Goal: Task Accomplishment & Management: Use online tool/utility

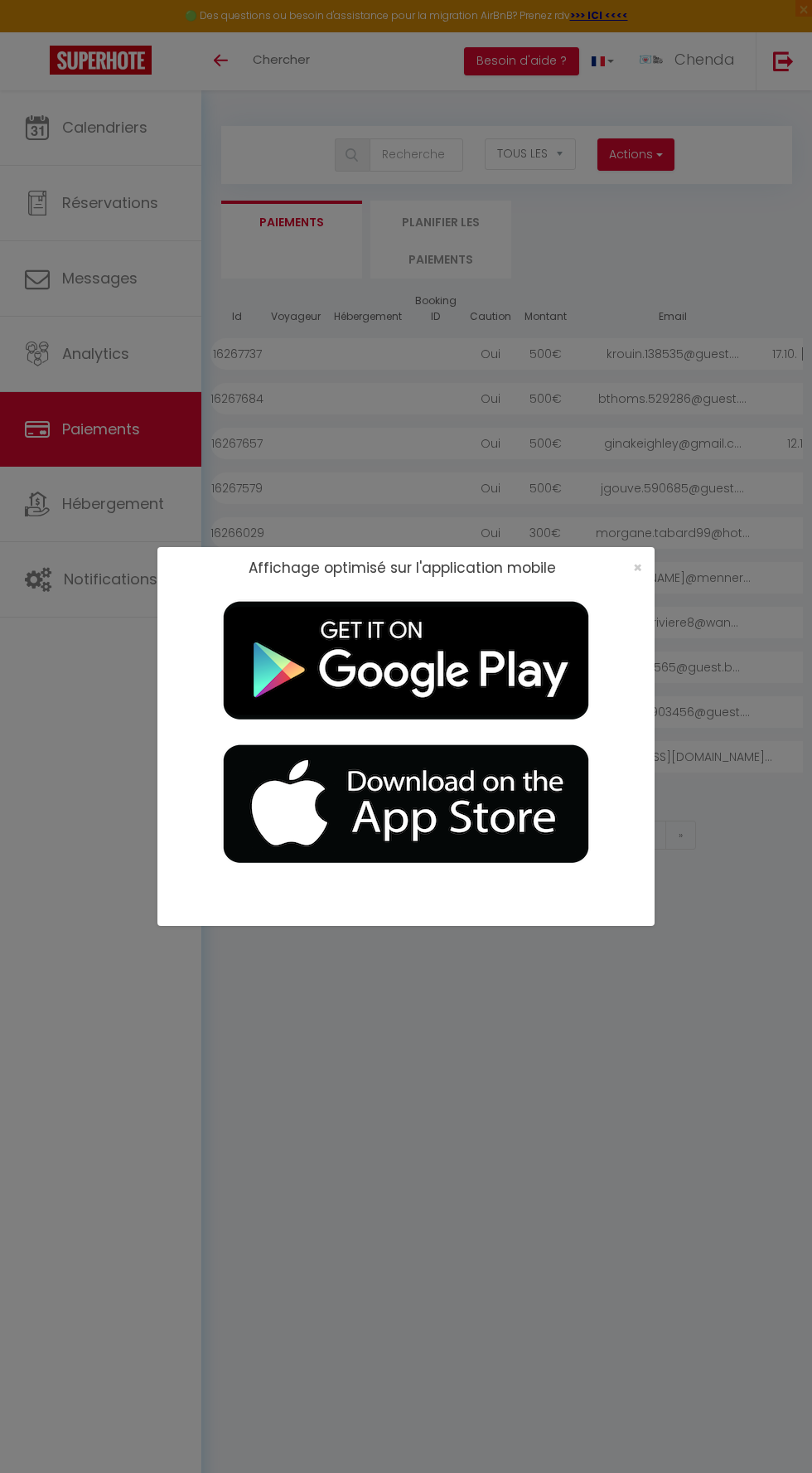
select select "2"
select select "0"
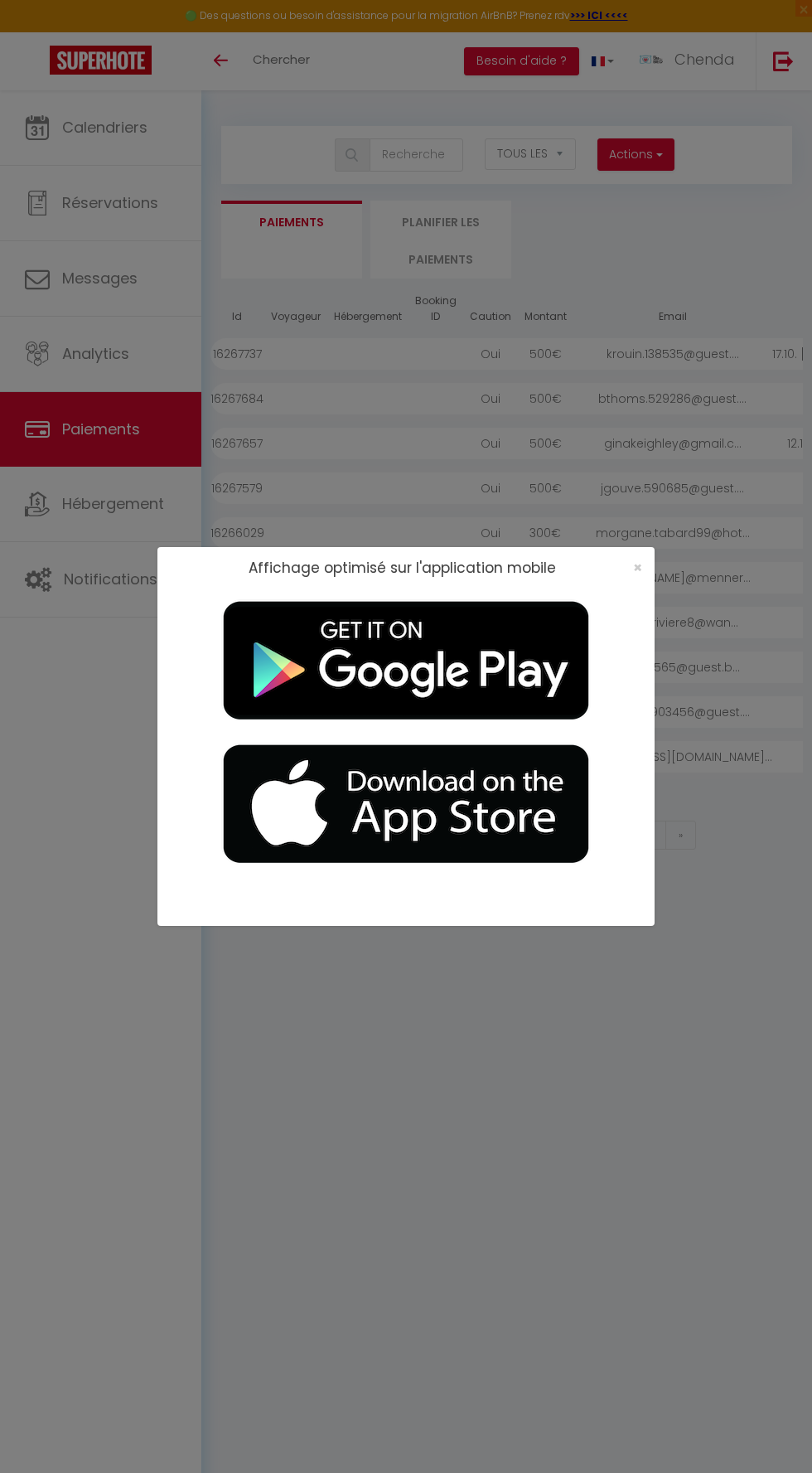
select select
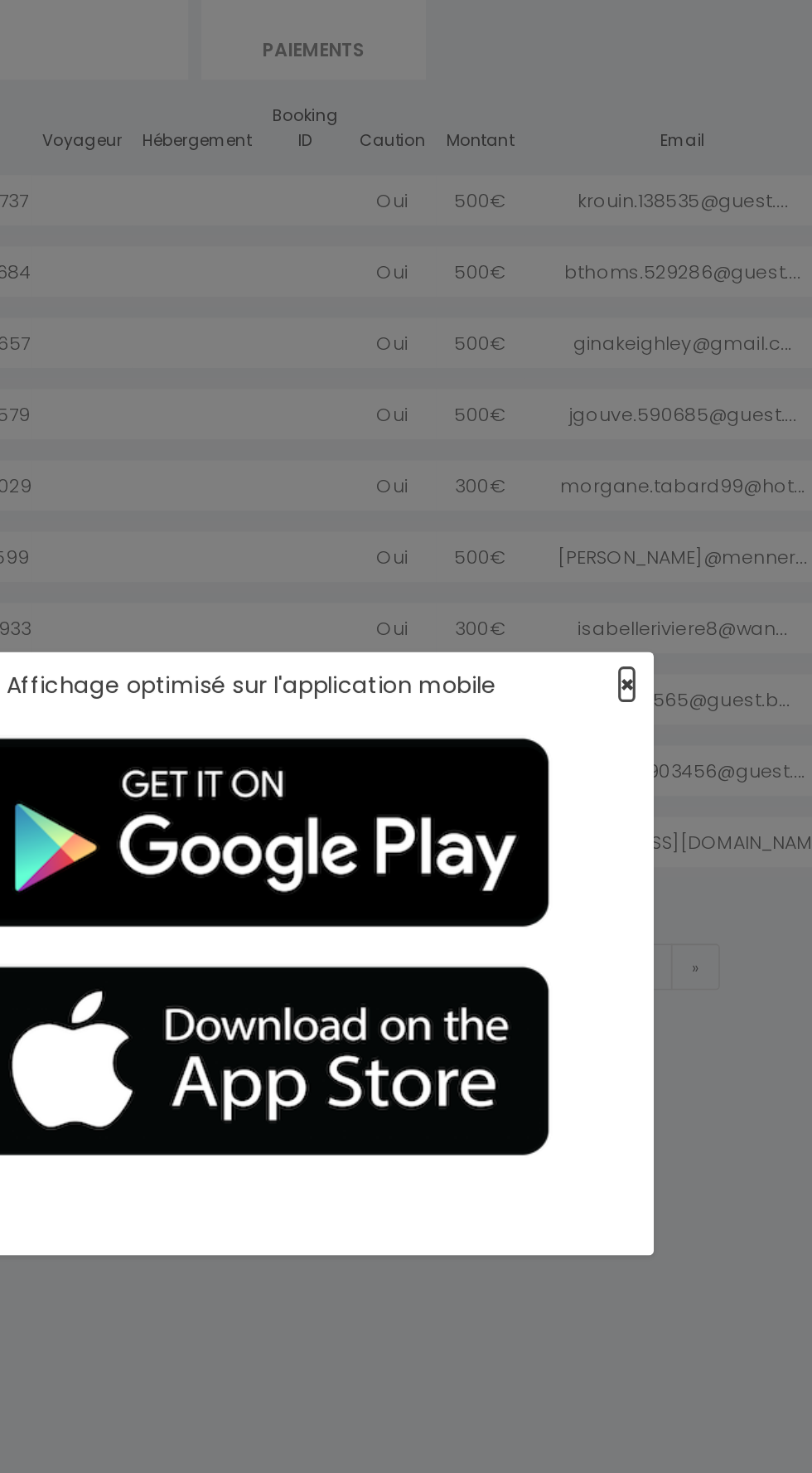
click at [637, 565] on span "×" at bounding box center [637, 567] width 9 height 21
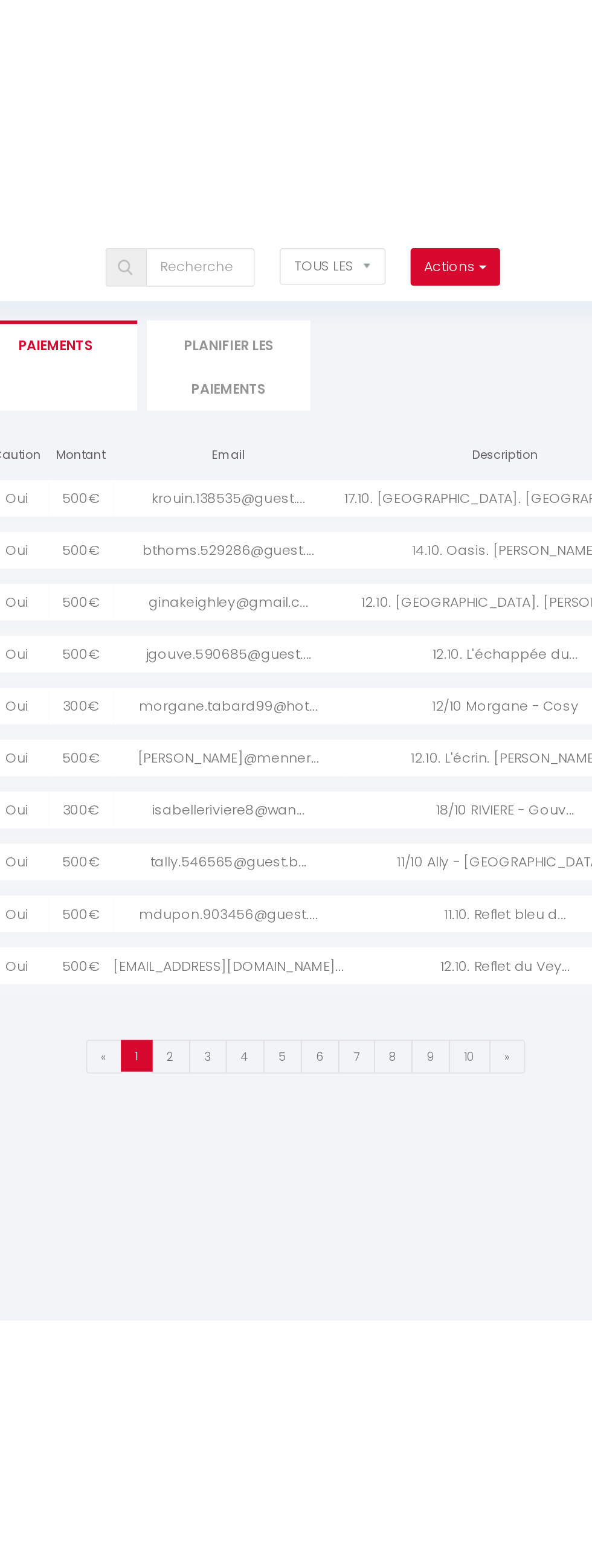
scroll to position [0, 168]
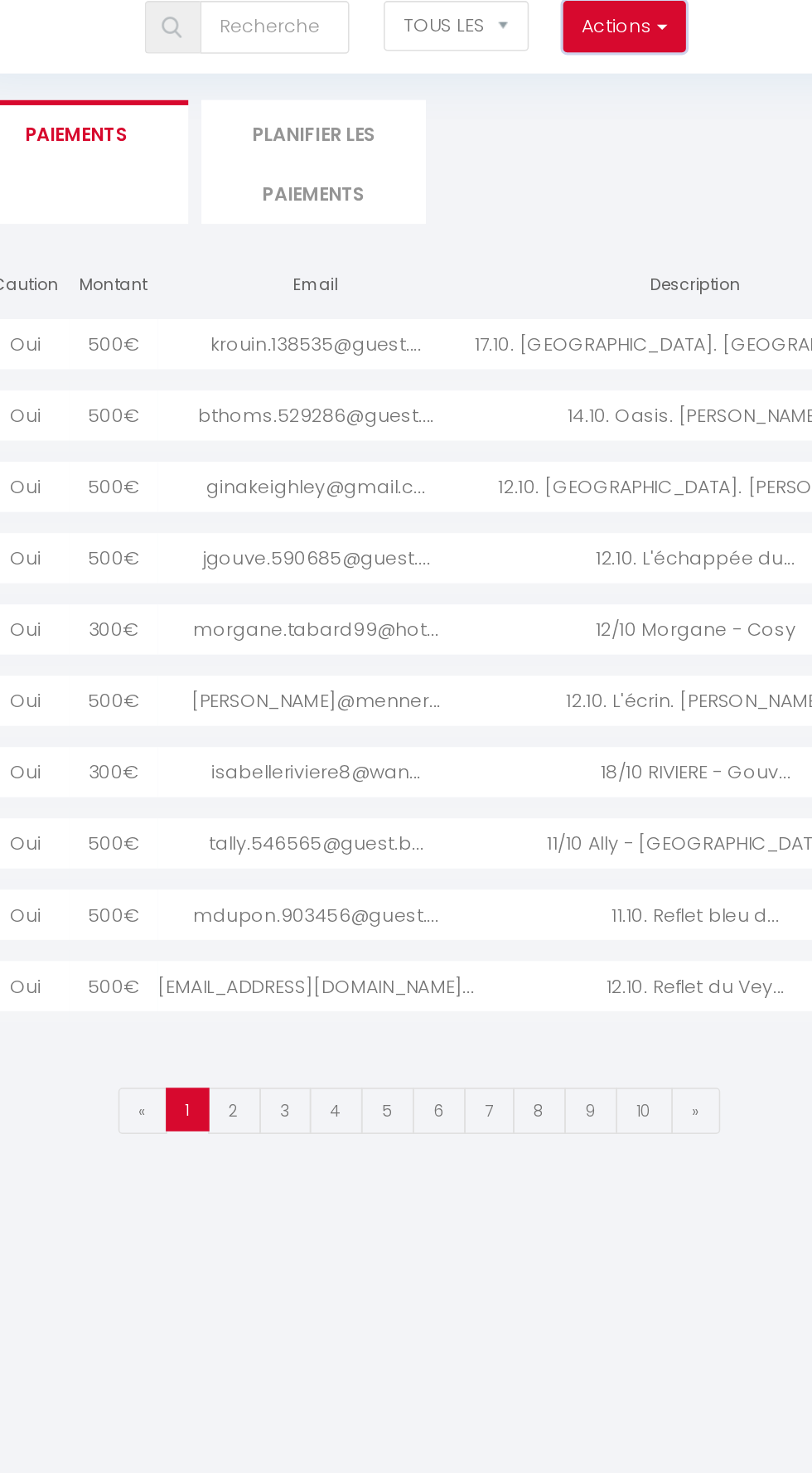
click at [669, 160] on button "Actions" at bounding box center [635, 155] width 76 height 33
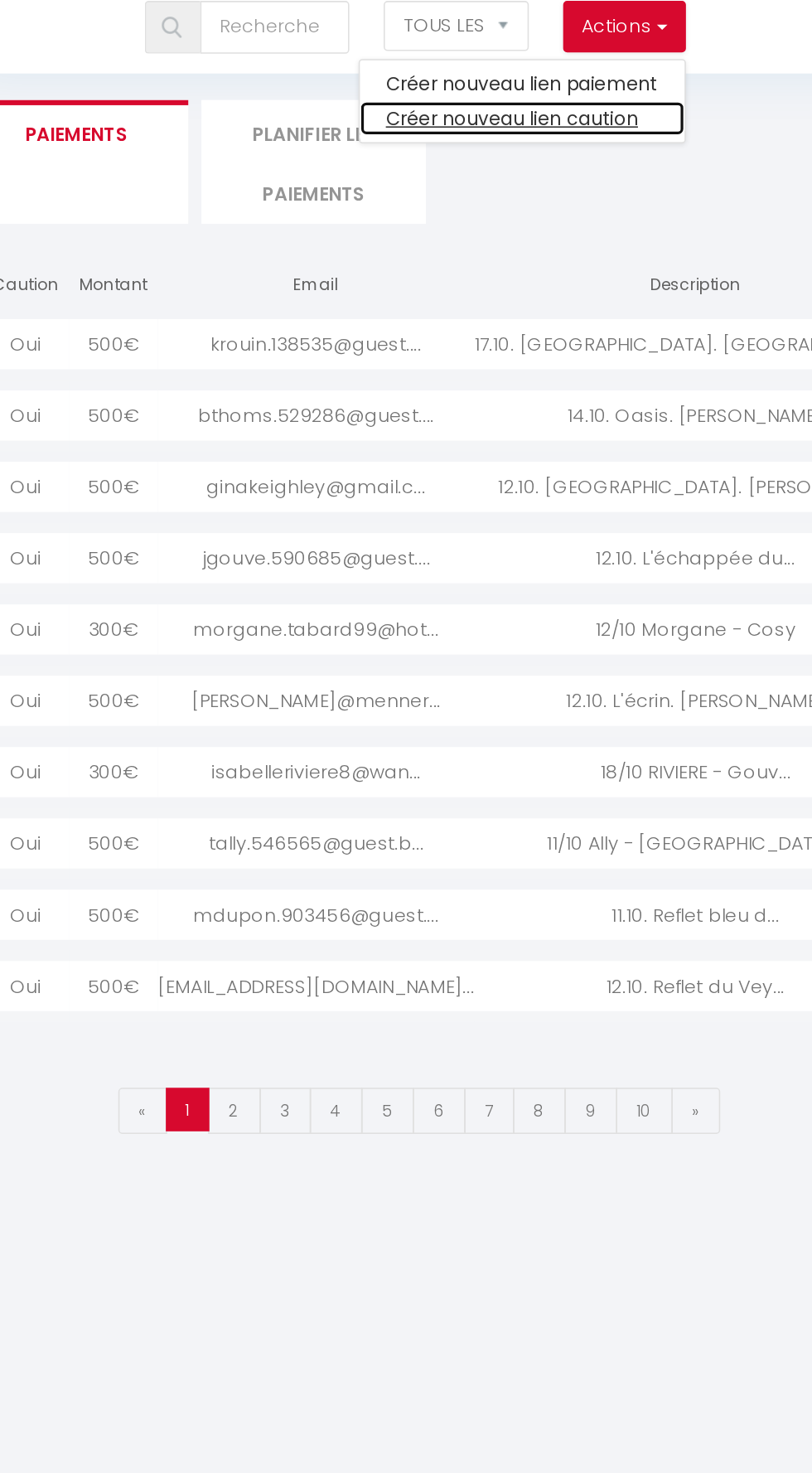
click at [630, 217] on link "Créer nouveau lien caution" at bounding box center [572, 212] width 204 height 21
select select
select select "other"
select select "692"
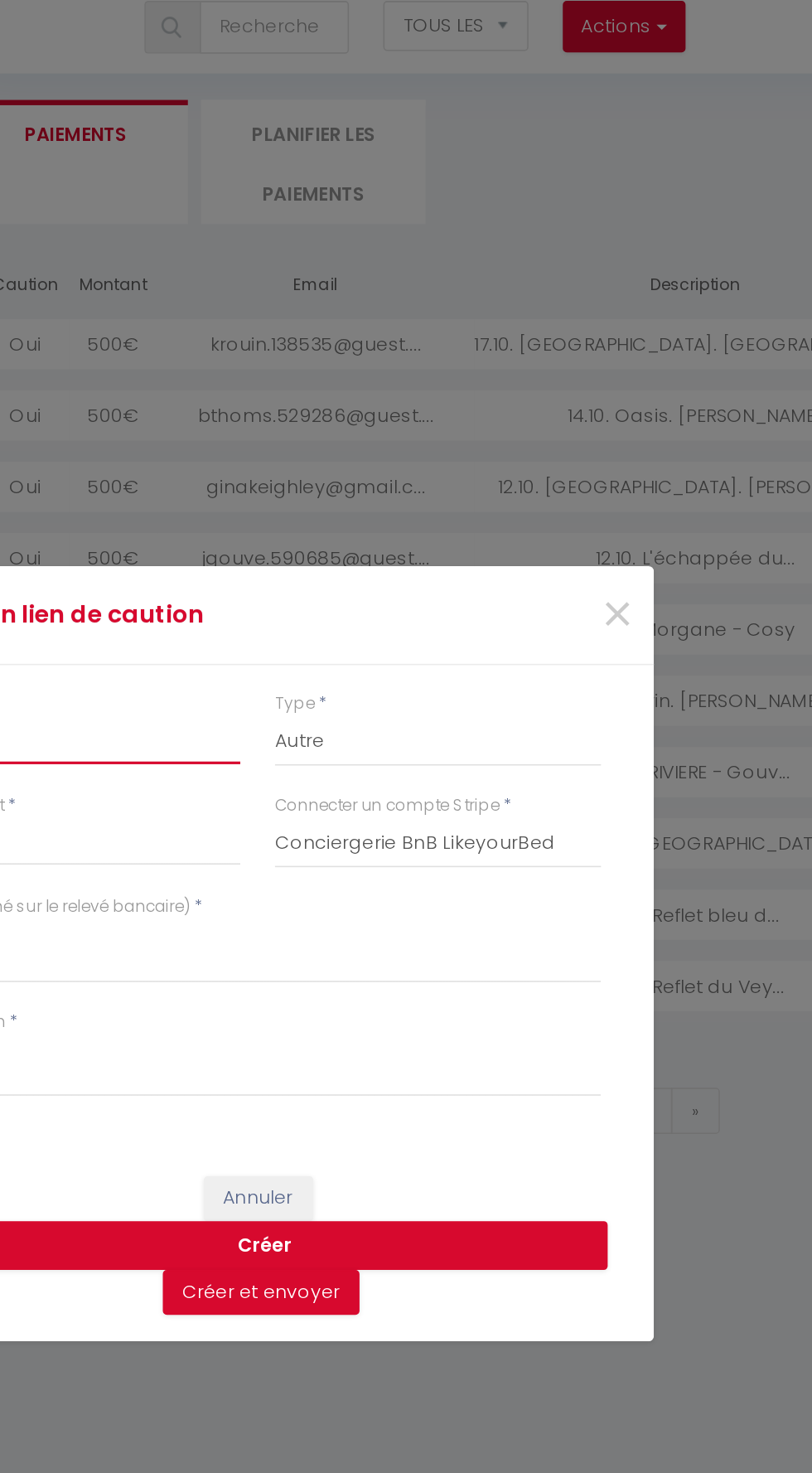
click at [348, 610] on input "Montant" at bounding box center [292, 602] width 205 height 30
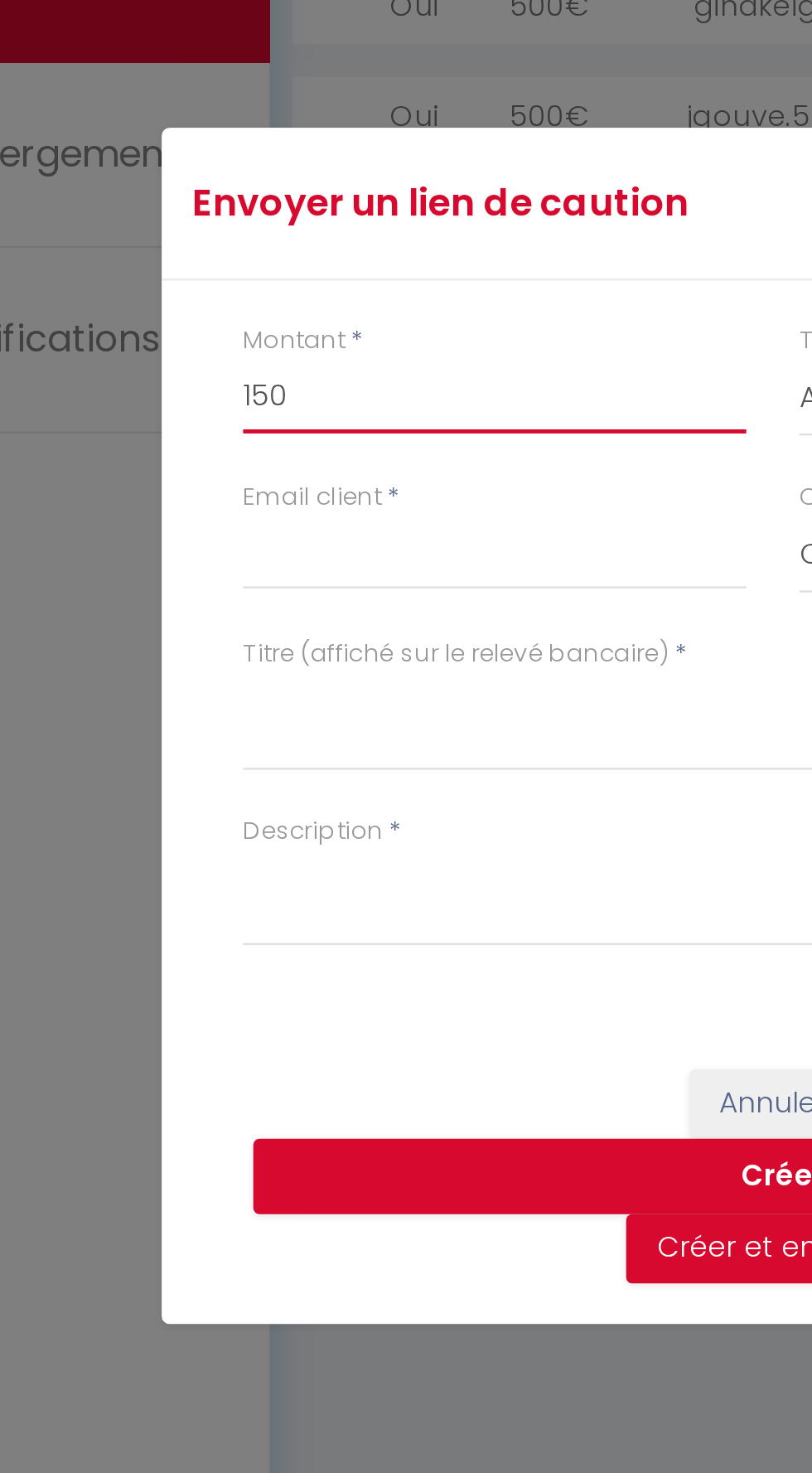
type input "150"
click at [319, 669] on div "Envoyer un lien de caution × Montant * 150 Type * Nuits Frais de ménage Taxe de…" at bounding box center [406, 736] width 497 height 1473
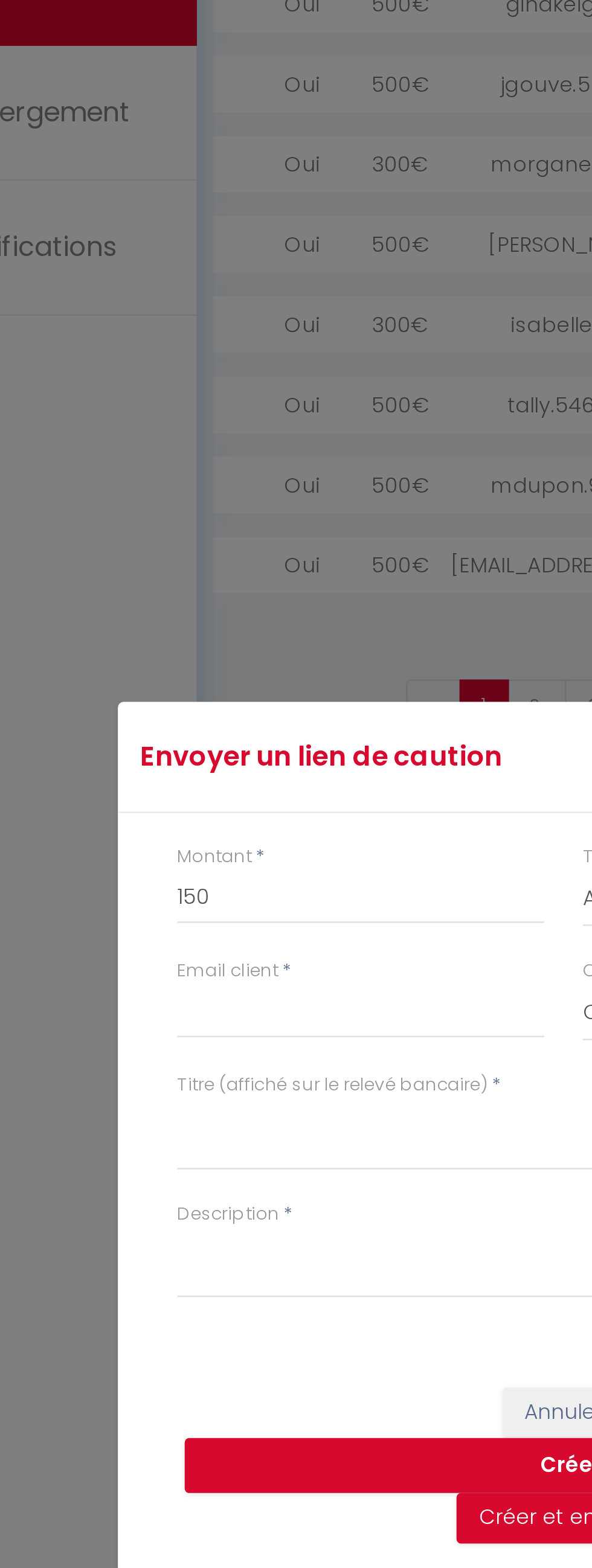
click at [178, 737] on div "Envoyer un lien de caution × Montant * 150 Type * Nuits Frais de ménage Taxe de…" at bounding box center [296, 784] width 362 height 1568
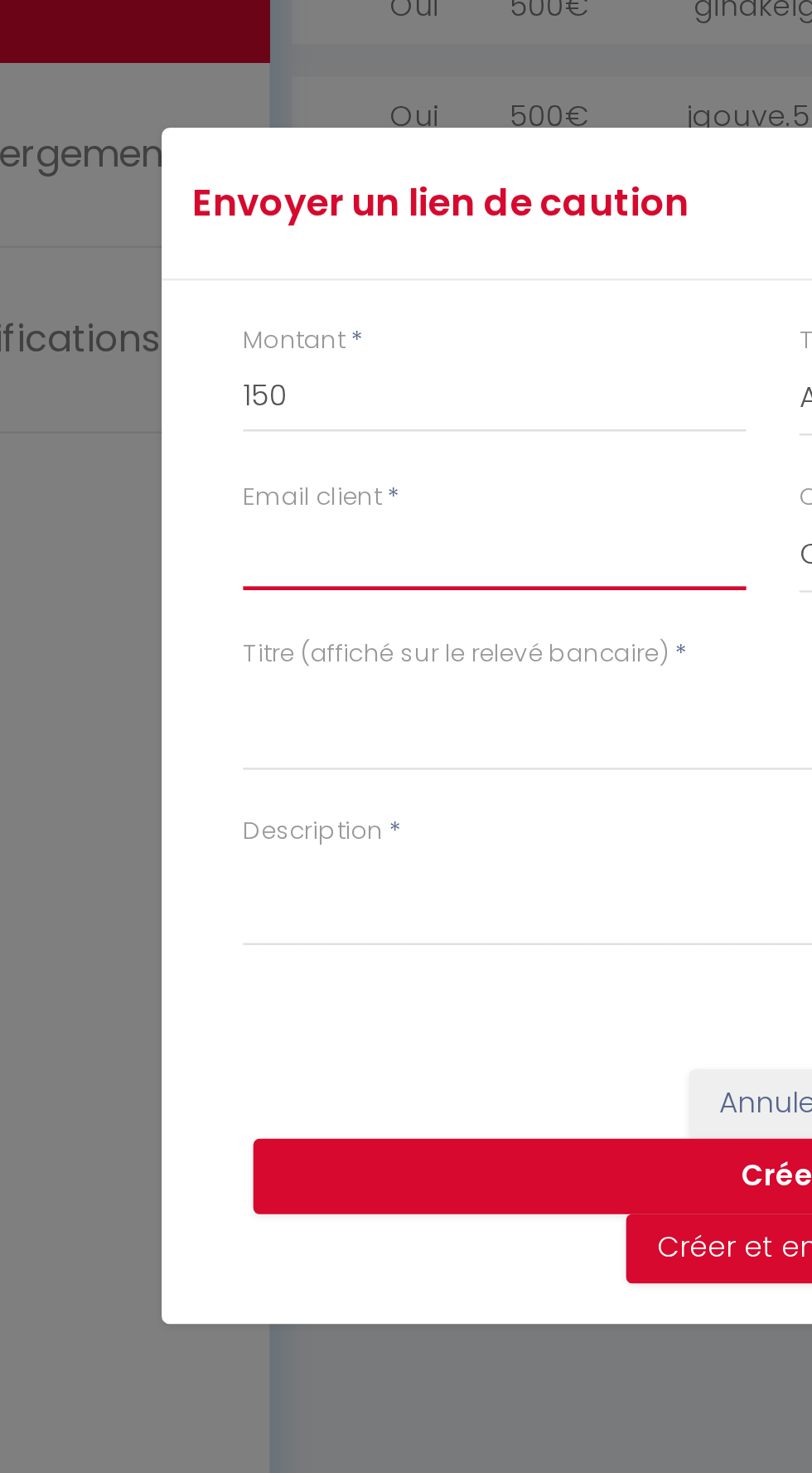
click at [245, 672] on input "Email client" at bounding box center [292, 666] width 205 height 30
type input "[EMAIL_ADDRESS][DOMAIN_NAME]"
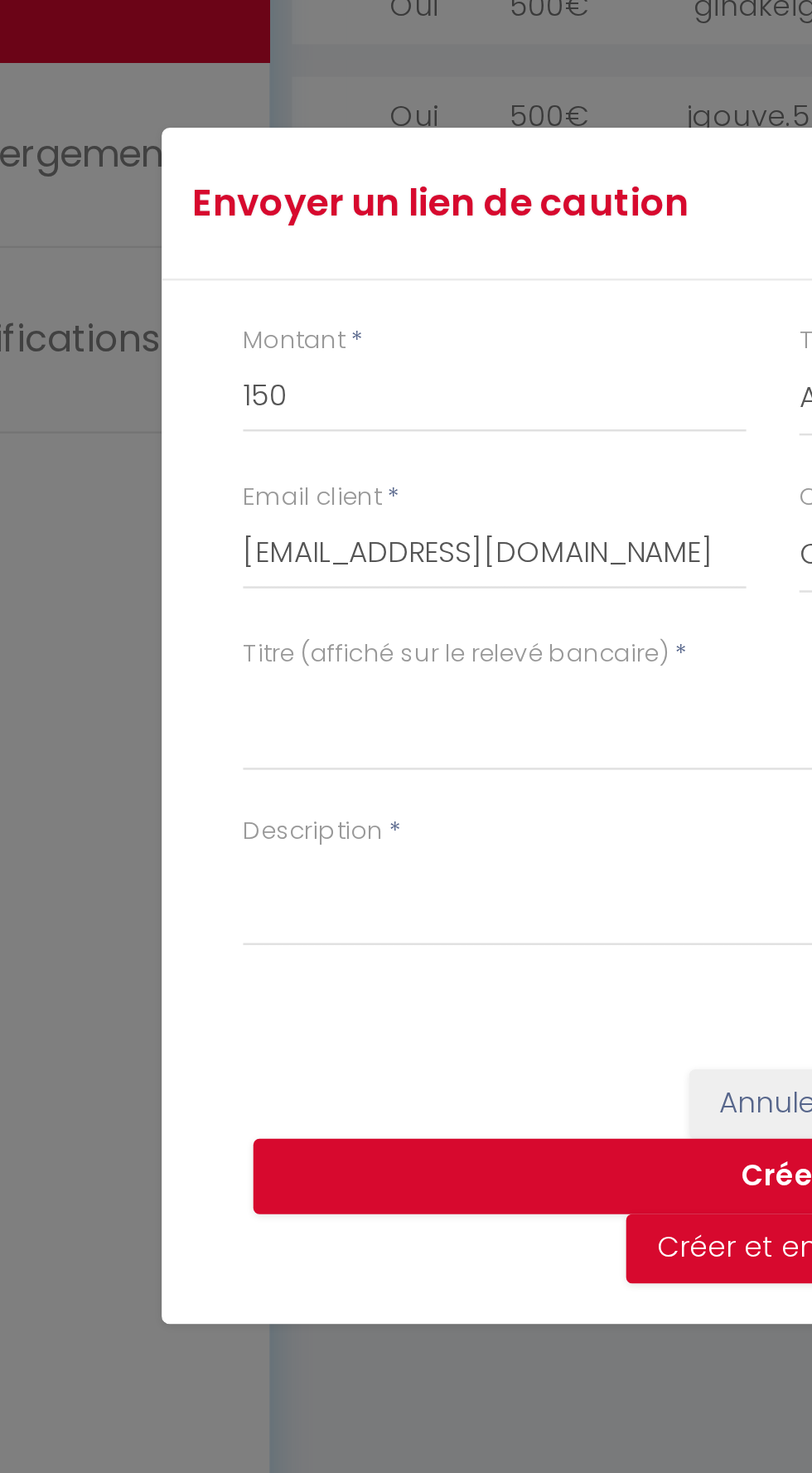
click at [243, 733] on div "Envoyer un lien de caution × Montant * 150 Type * Nuits Frais de ménage Taxe de…" at bounding box center [406, 736] width 497 height 1473
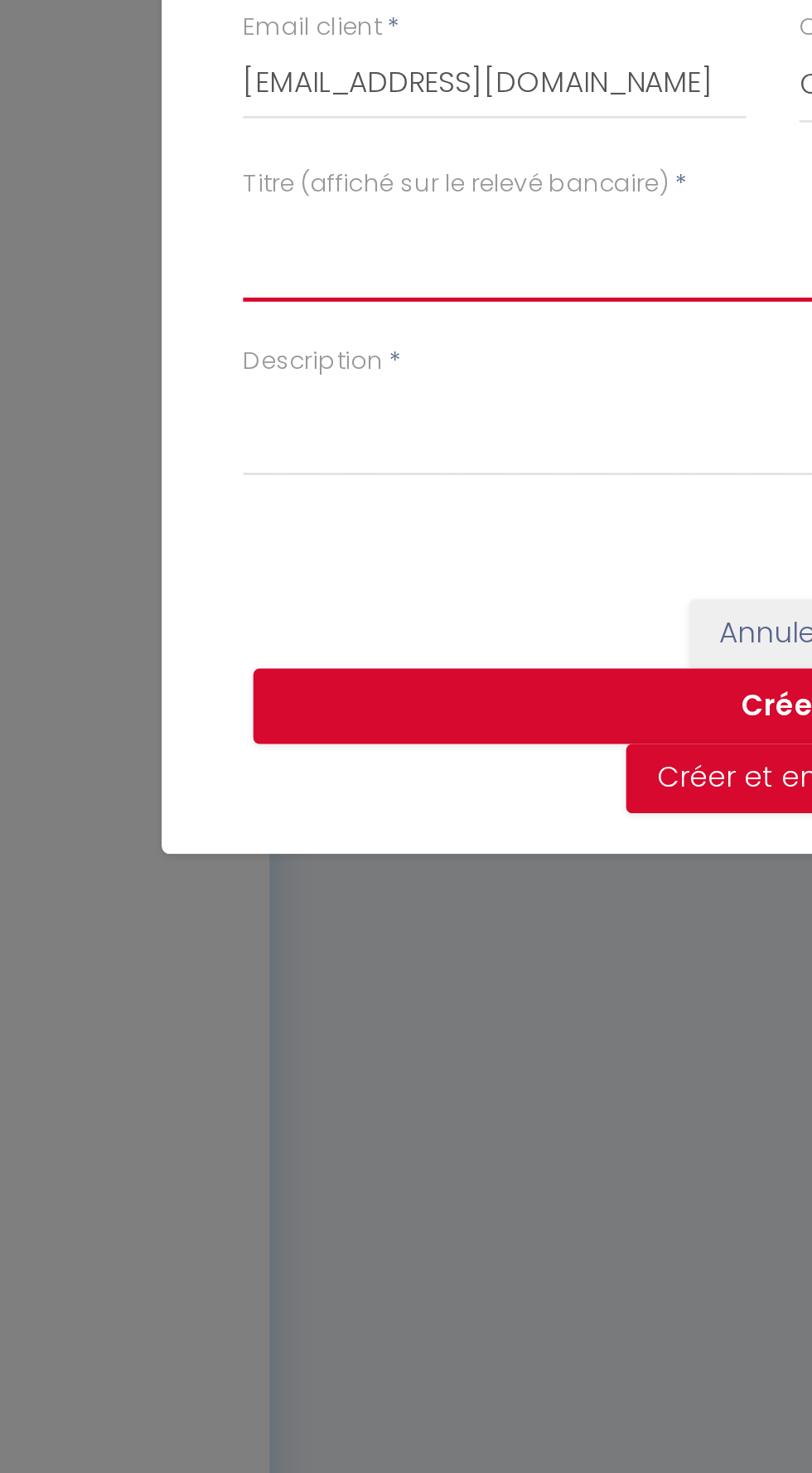
click at [248, 755] on textarea "Titre (affiché sur le relevé bancaire)" at bounding box center [406, 735] width 431 height 39
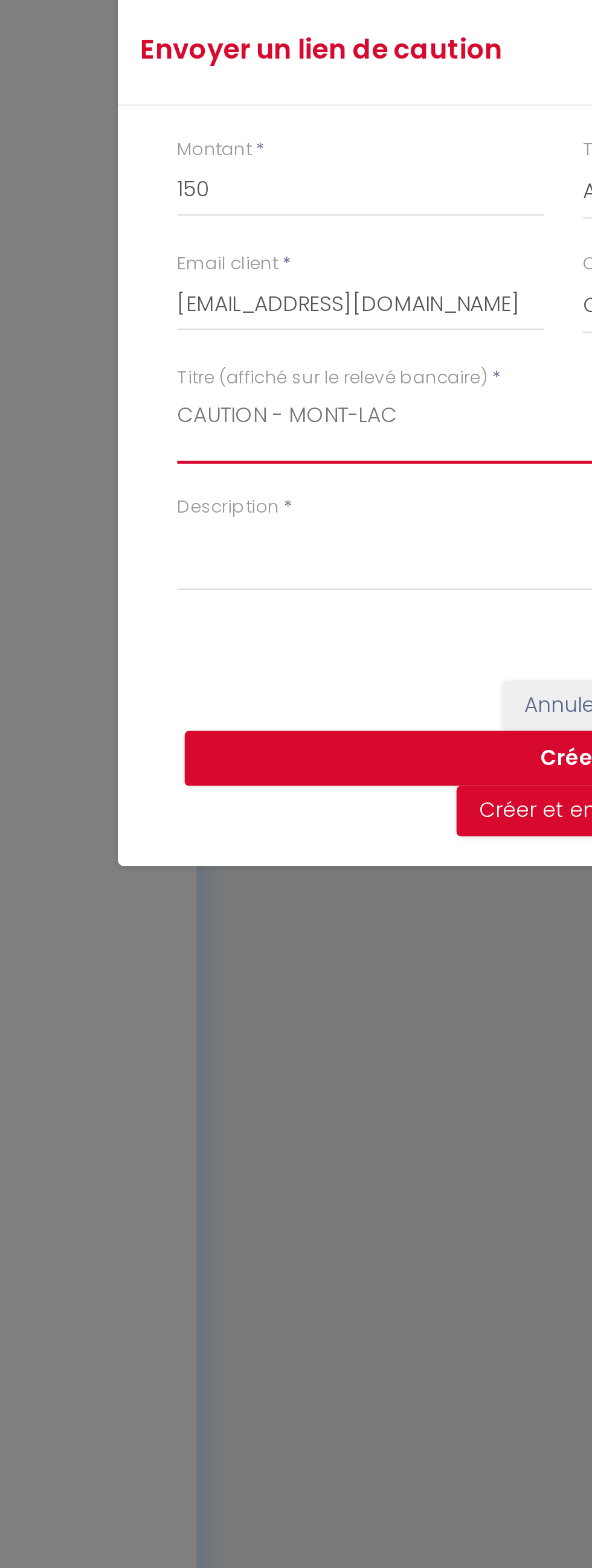
type textarea "CAUTION - MONT-LAC"
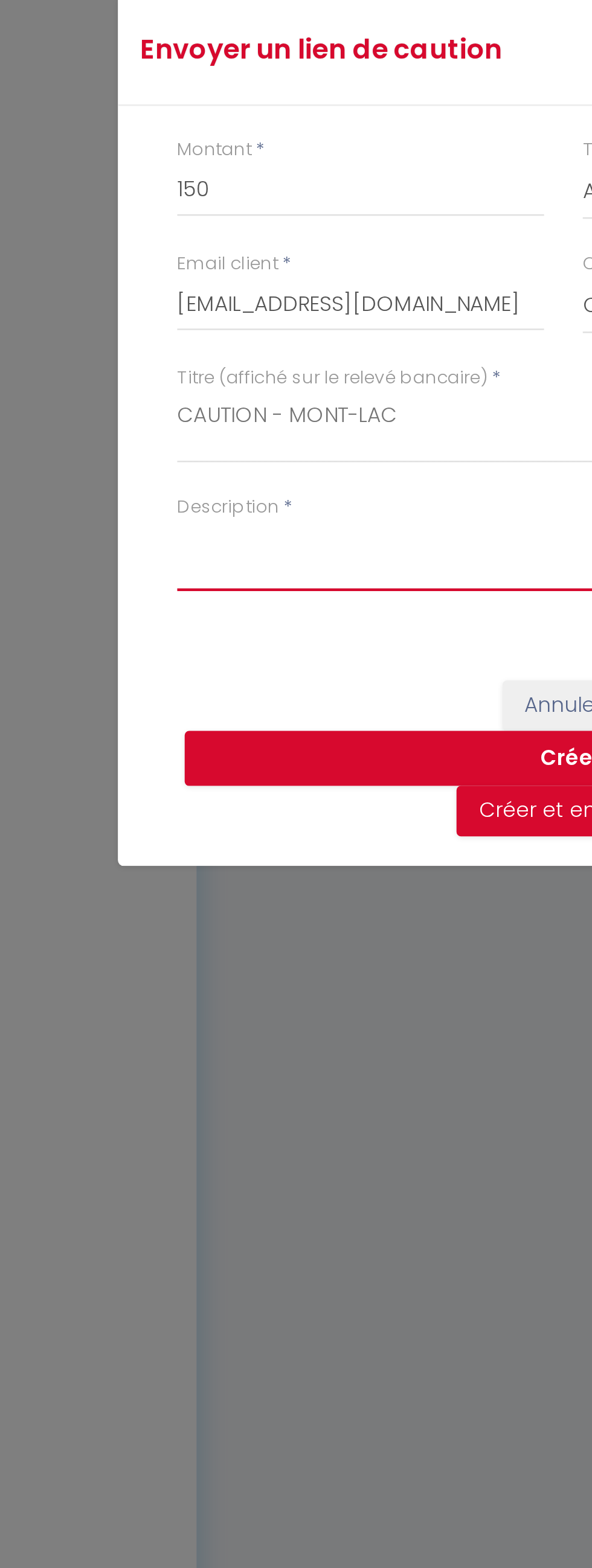
click at [174, 847] on textarea "Description" at bounding box center [296, 835] width 314 height 29
click at [179, 834] on div "Envoyer un lien de caution × Montant * 150 Type * Nuits Frais de ménage Taxe de…" at bounding box center [296, 784] width 362 height 1568
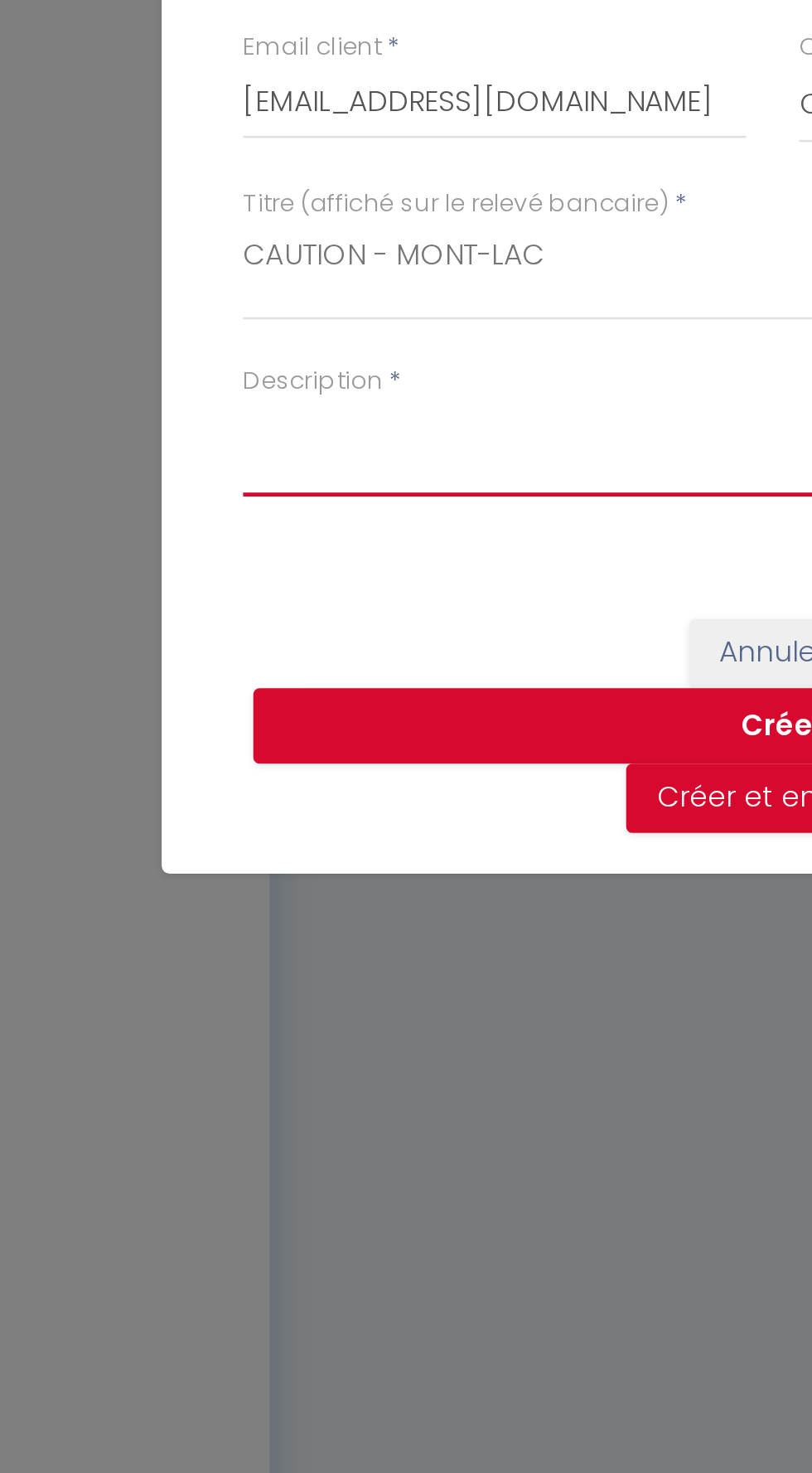
click at [252, 808] on textarea "Description" at bounding box center [406, 806] width 431 height 39
click at [208, 804] on textarea "Description" at bounding box center [406, 806] width 431 height 39
type textarea "14.10. [GEOGRAPHIC_DATA]. [GEOGRAPHIC_DATA]"
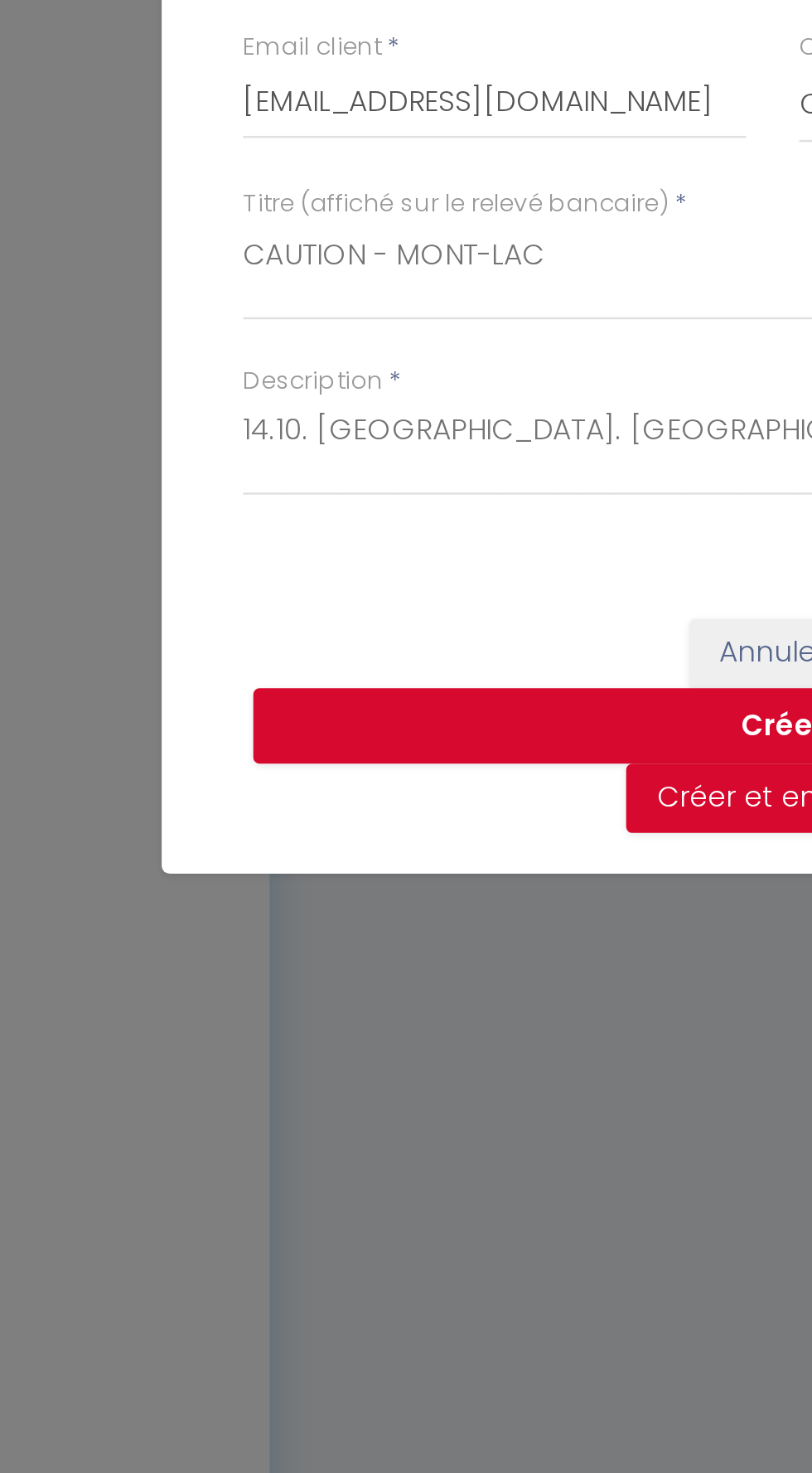
click at [381, 617] on input "150" at bounding box center [292, 602] width 205 height 30
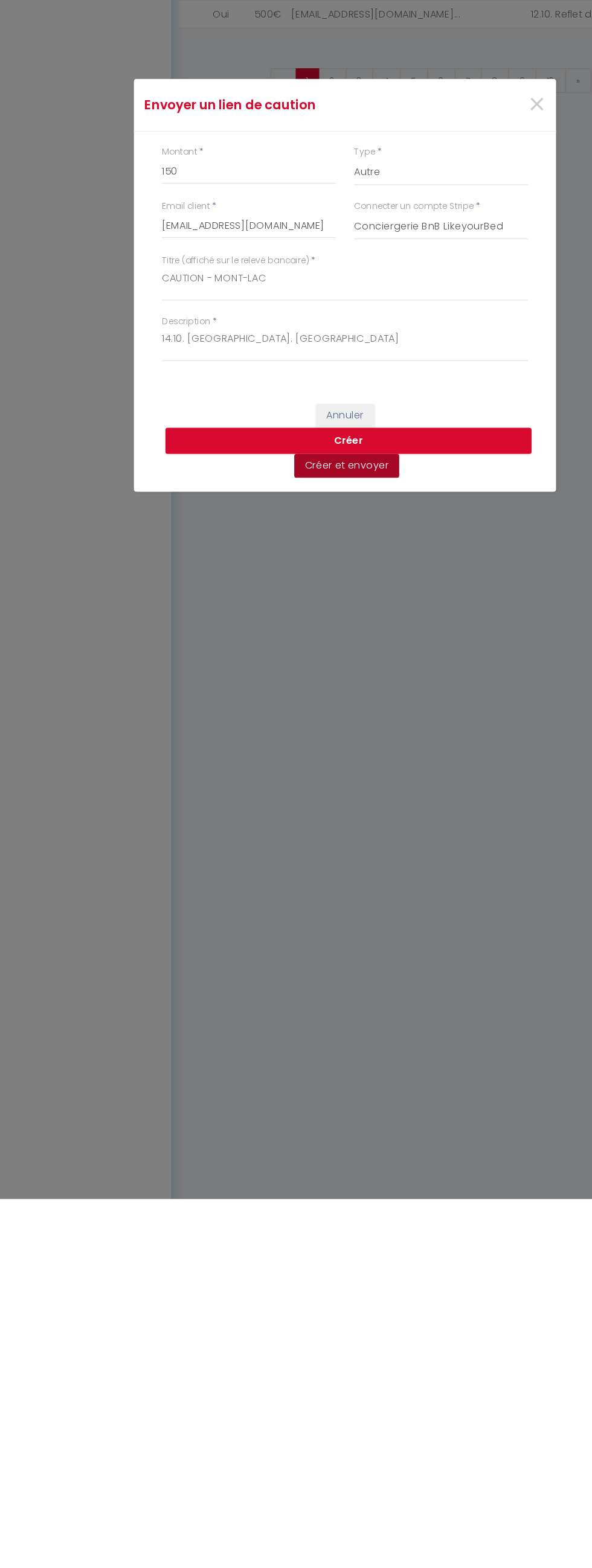
click at [312, 941] on button "Créer et envoyer" at bounding box center [297, 938] width 90 height 20
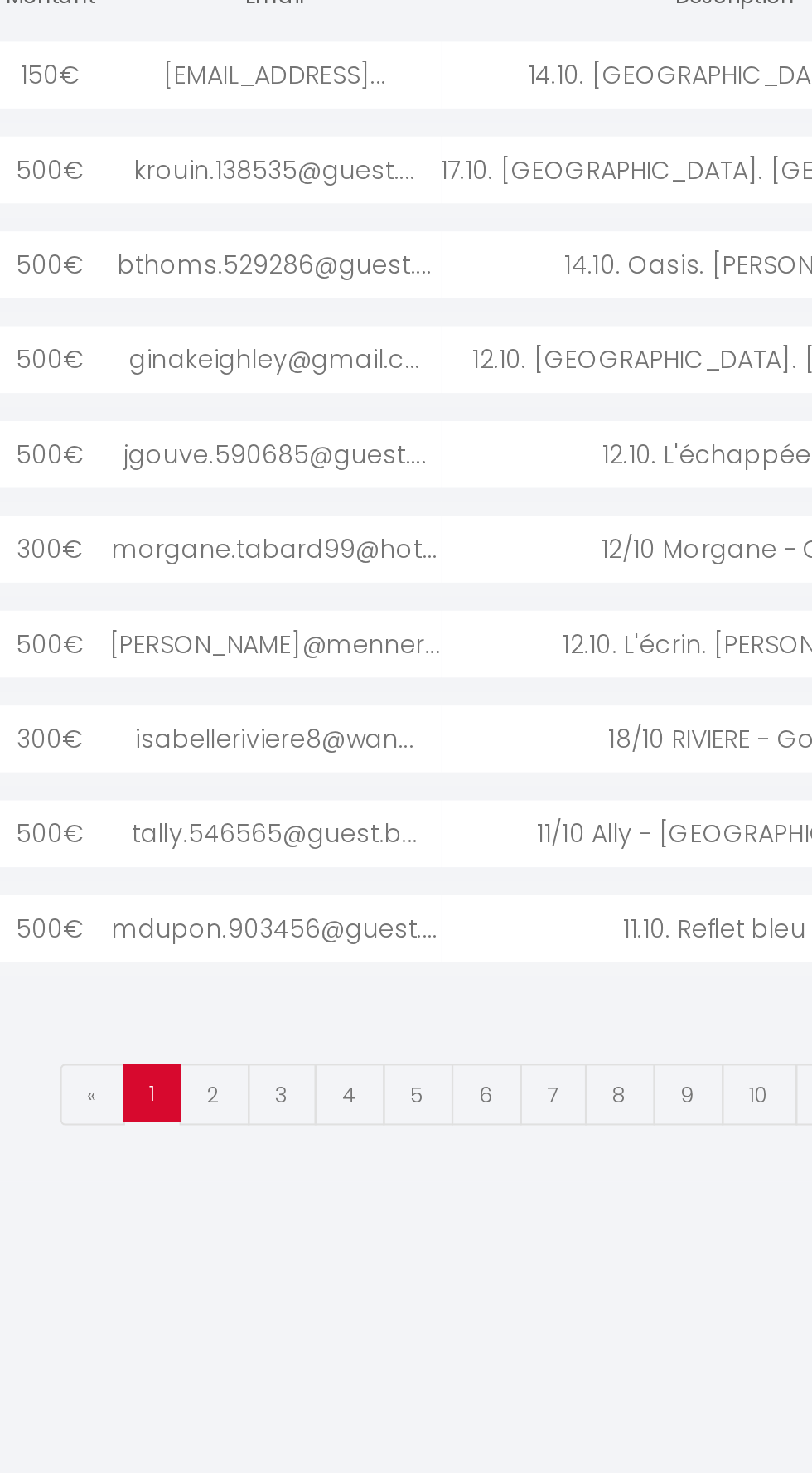
scroll to position [96, 0]
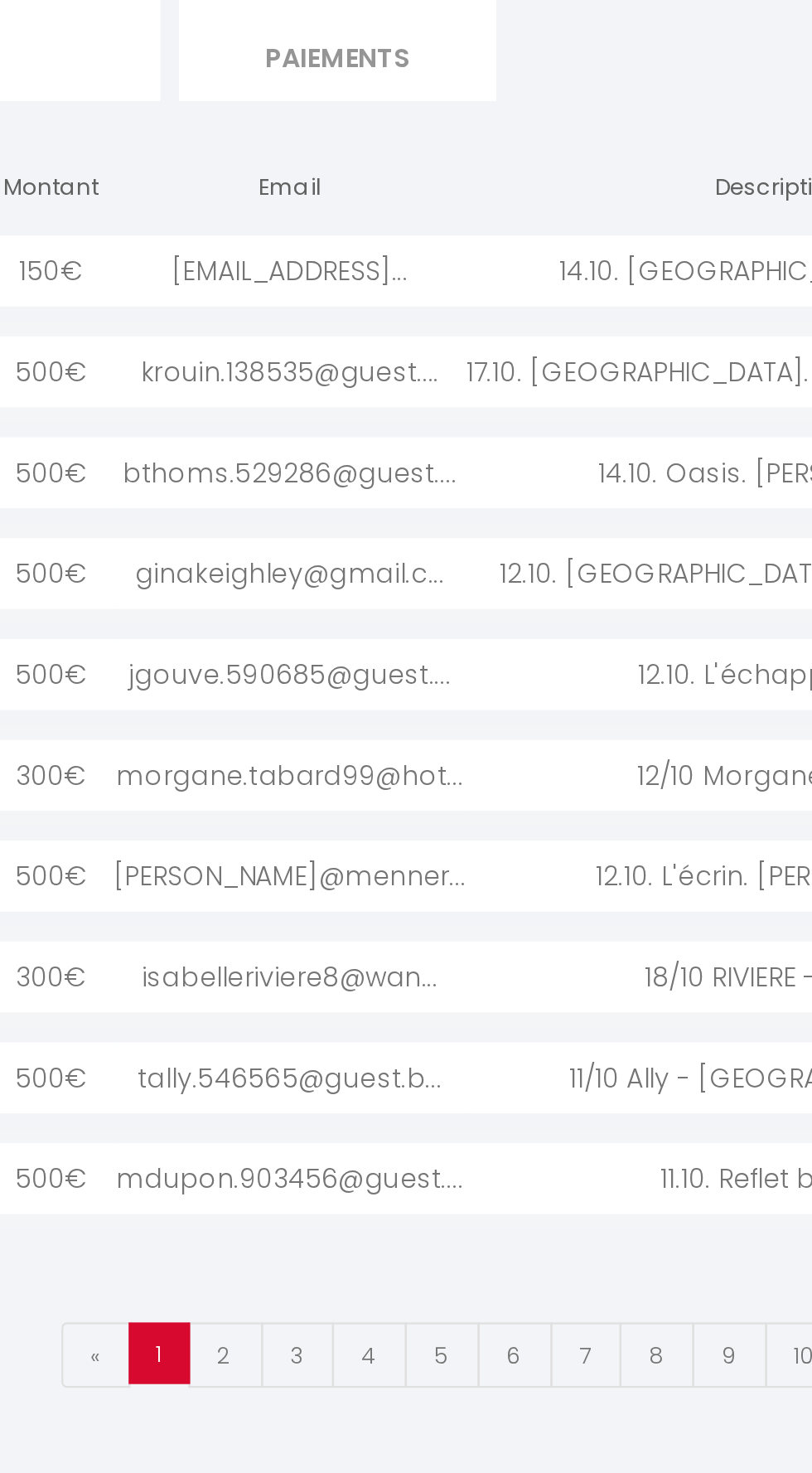
click at [560, 260] on div "14.10. [GEOGRAPHIC_DATA]. Mont..." at bounding box center [636, 263] width 278 height 32
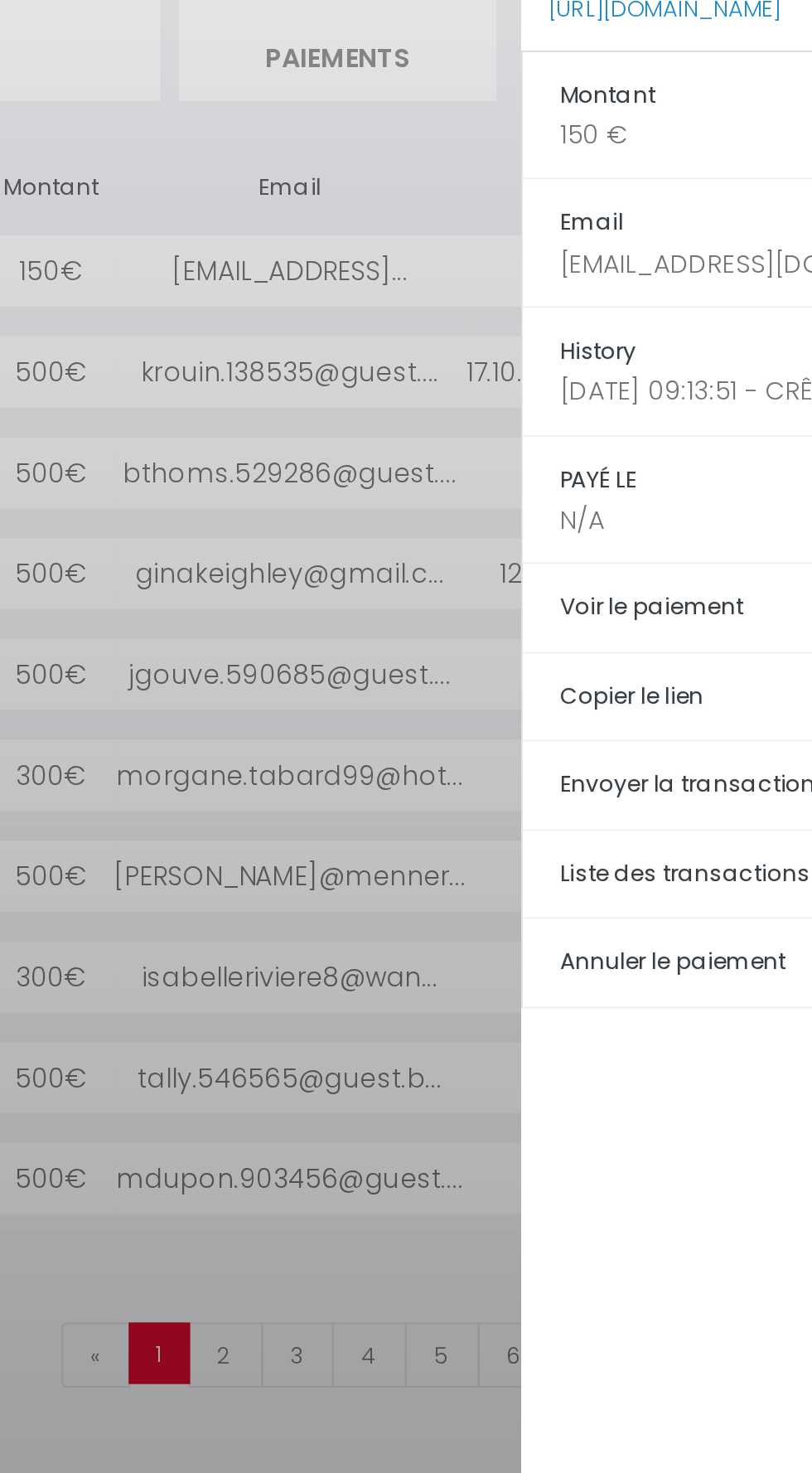
click at [562, 443] on h5 "Copier le lien" at bounding box center [675, 453] width 272 height 19
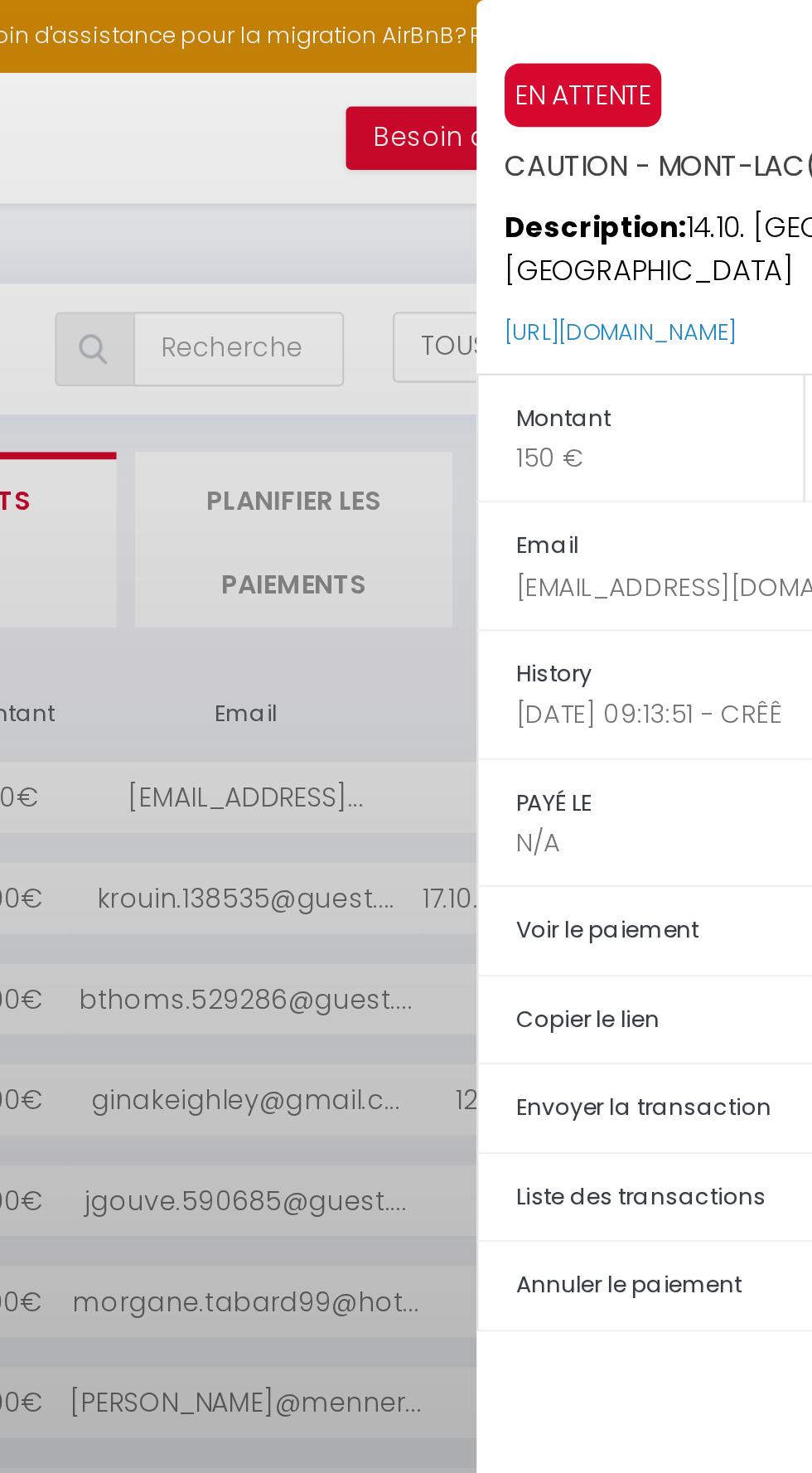
click at [415, 299] on div at bounding box center [406, 736] width 812 height 1473
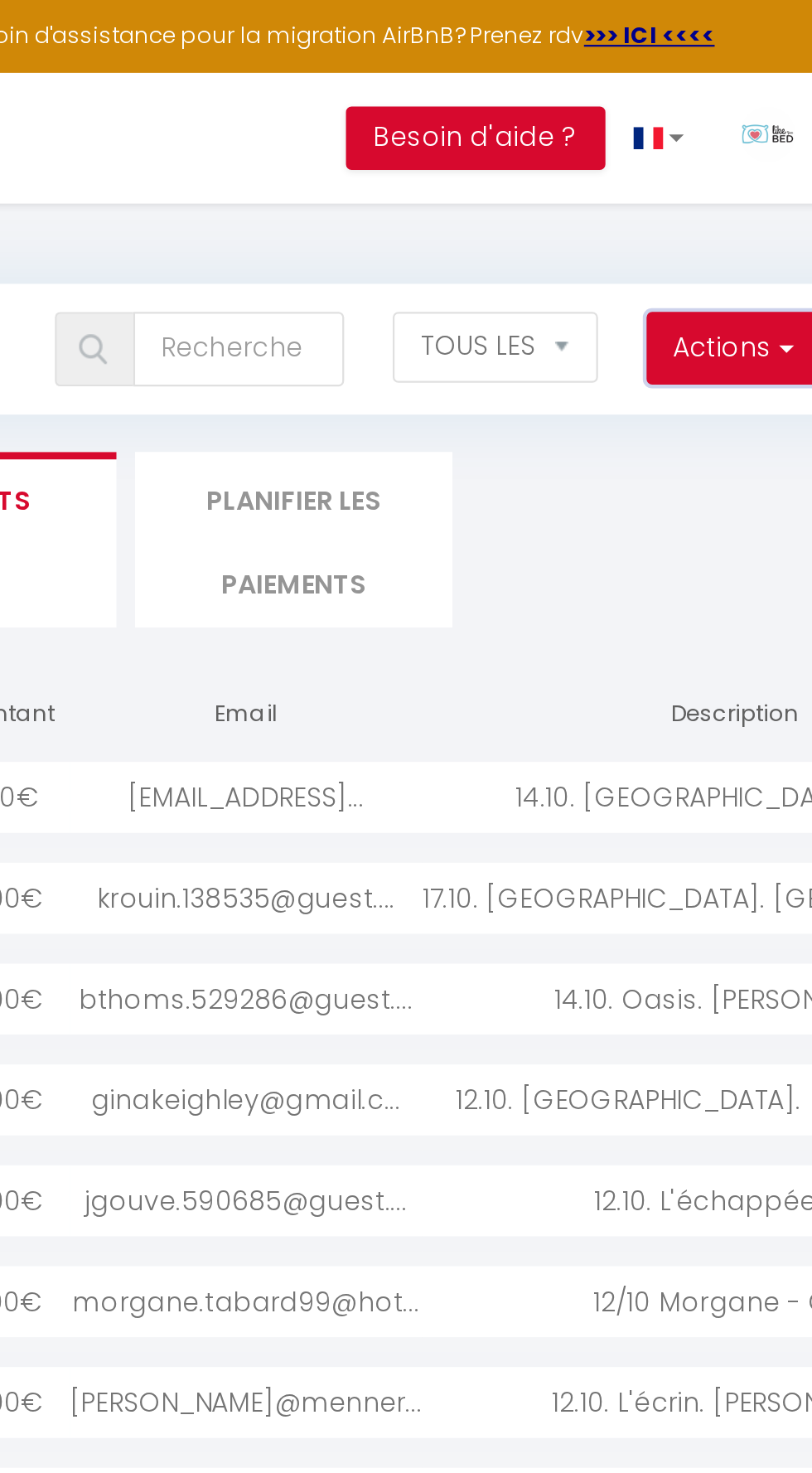
click at [634, 161] on button "Actions" at bounding box center [635, 155] width 76 height 33
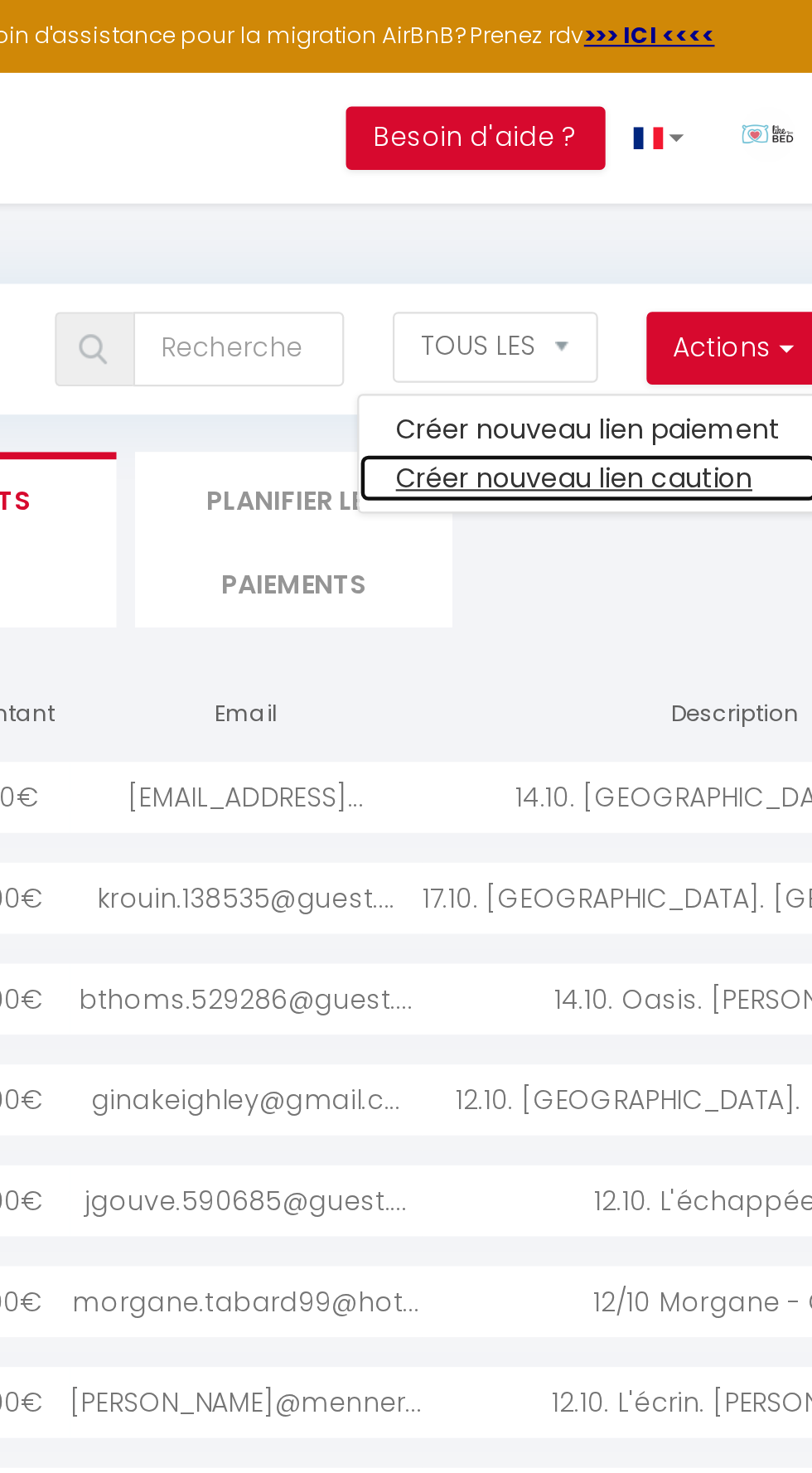
click at [595, 218] on link "Créer nouveau lien caution" at bounding box center [572, 212] width 204 height 21
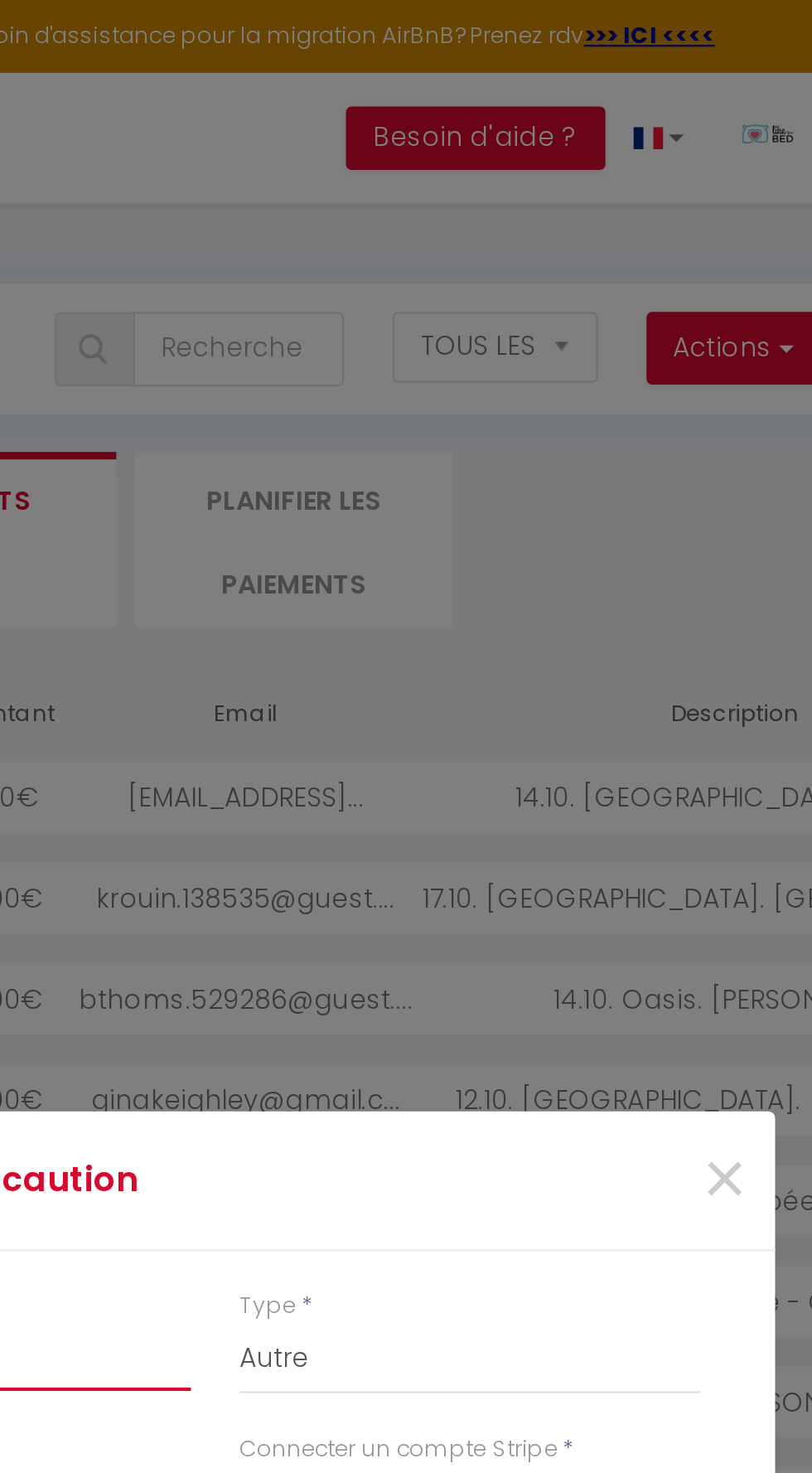
click at [383, 596] on input "Montant" at bounding box center [292, 602] width 205 height 30
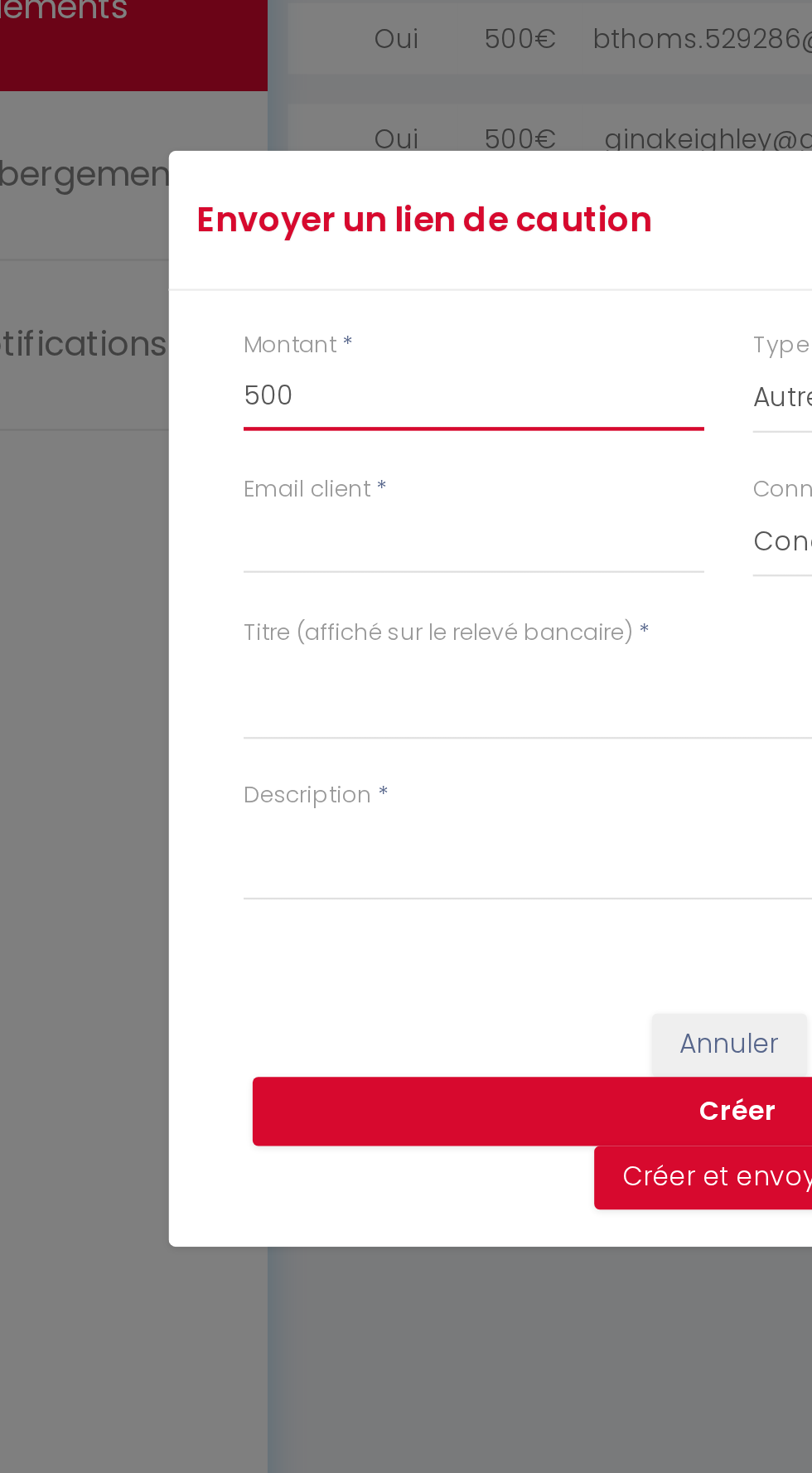
type input "500"
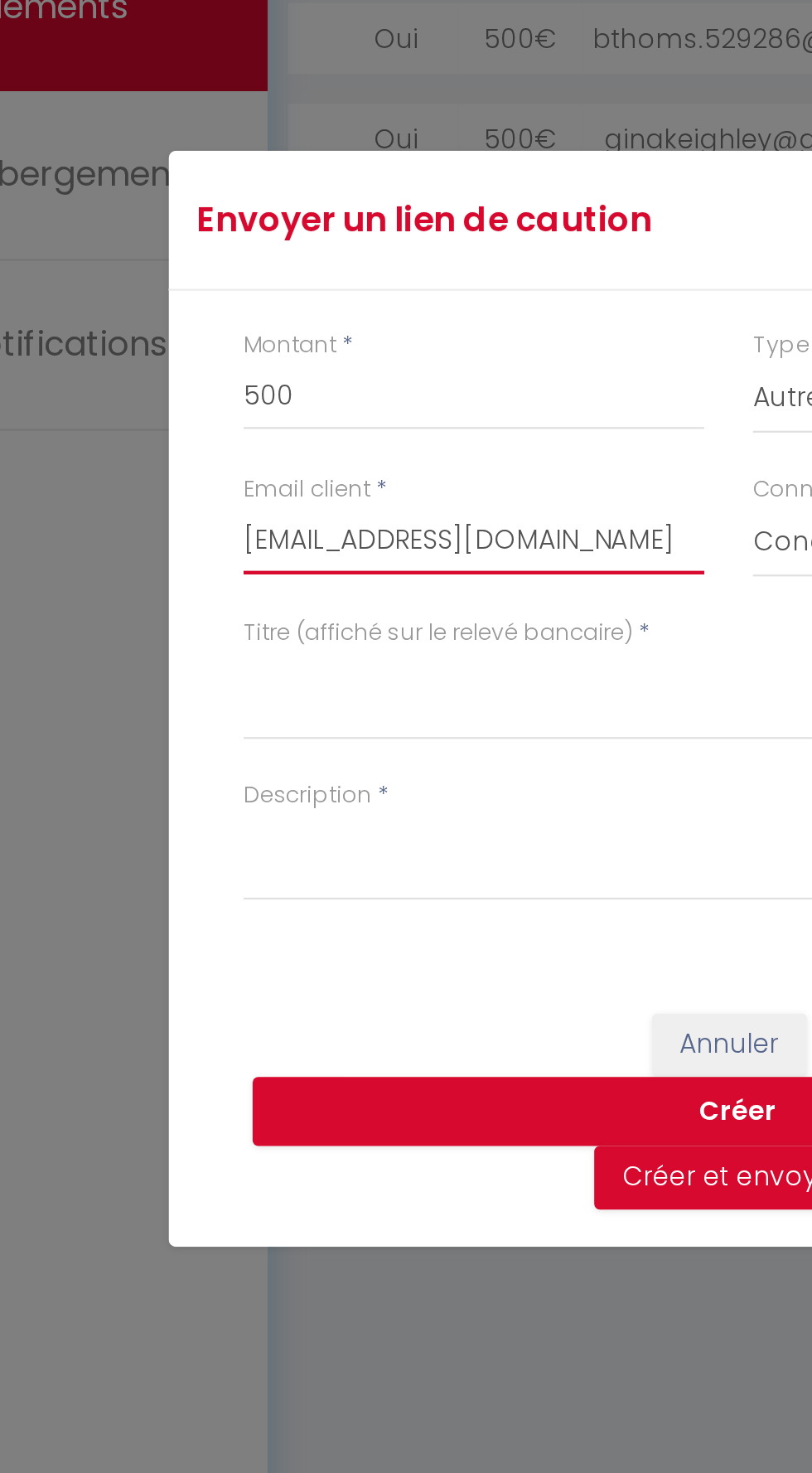
type input "[EMAIL_ADDRESS][DOMAIN_NAME]"
click at [328, 731] on div "Envoyer un lien de caution × Montant * 500 Type * Nuits Frais de ménage Taxe de…" at bounding box center [406, 736] width 497 height 1473
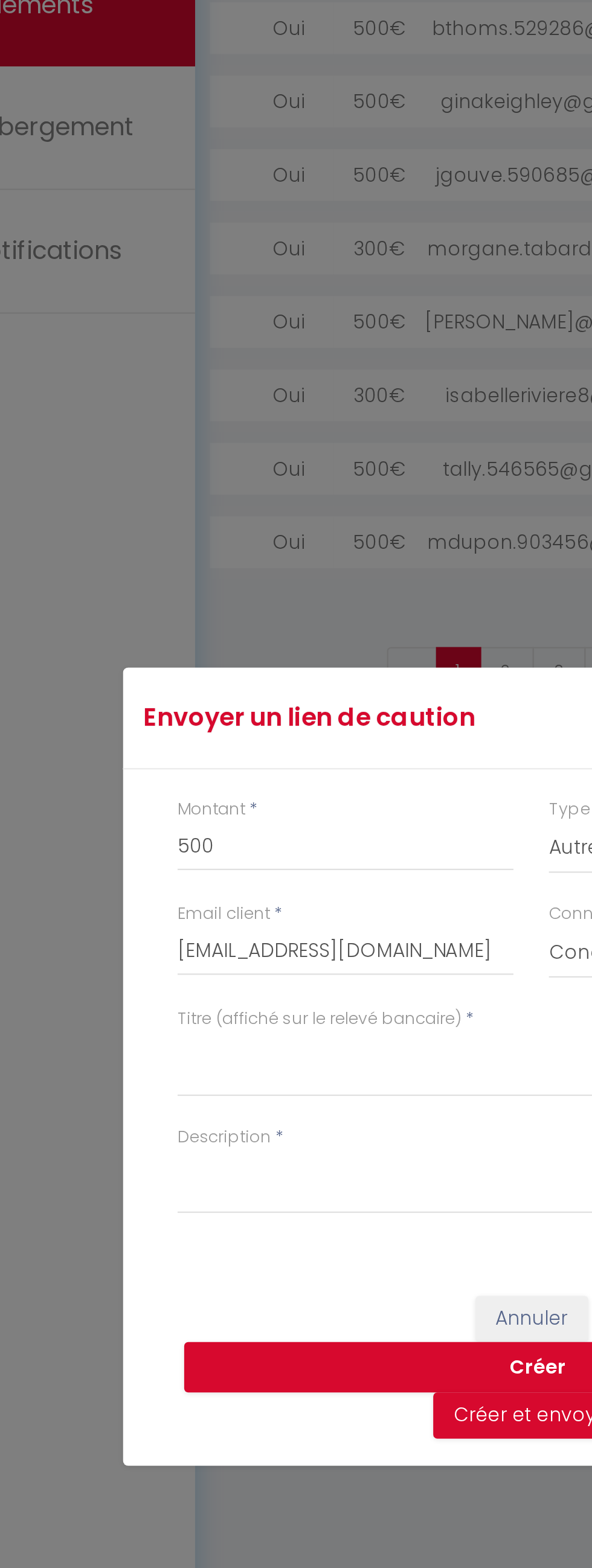
click at [198, 775] on div "Envoyer un lien de caution × Montant * 500 Type * Nuits Frais de ménage Taxe de…" at bounding box center [296, 784] width 362 height 1568
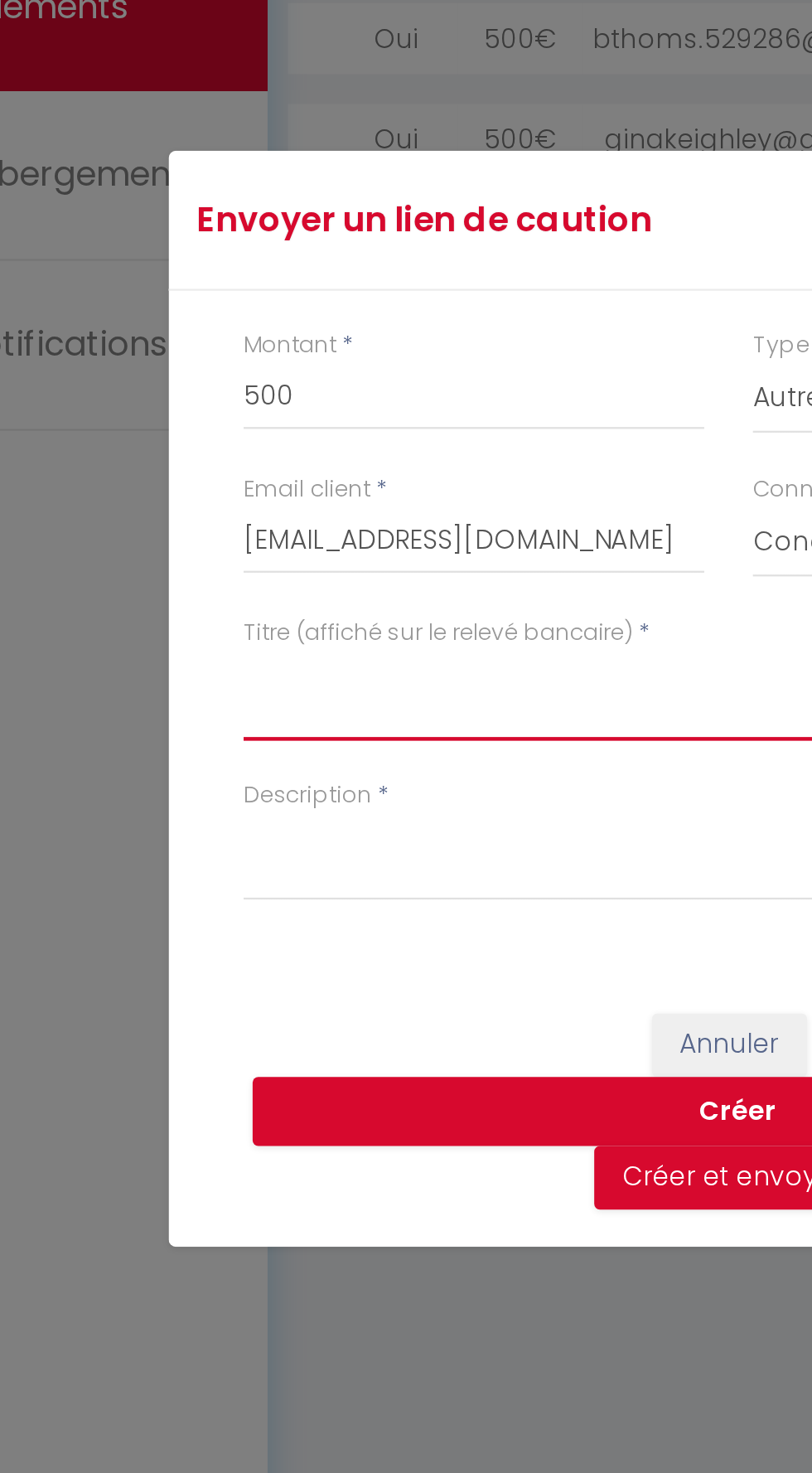
click at [304, 732] on textarea "Titre (affiché sur le relevé bancaire)" at bounding box center [406, 735] width 431 height 39
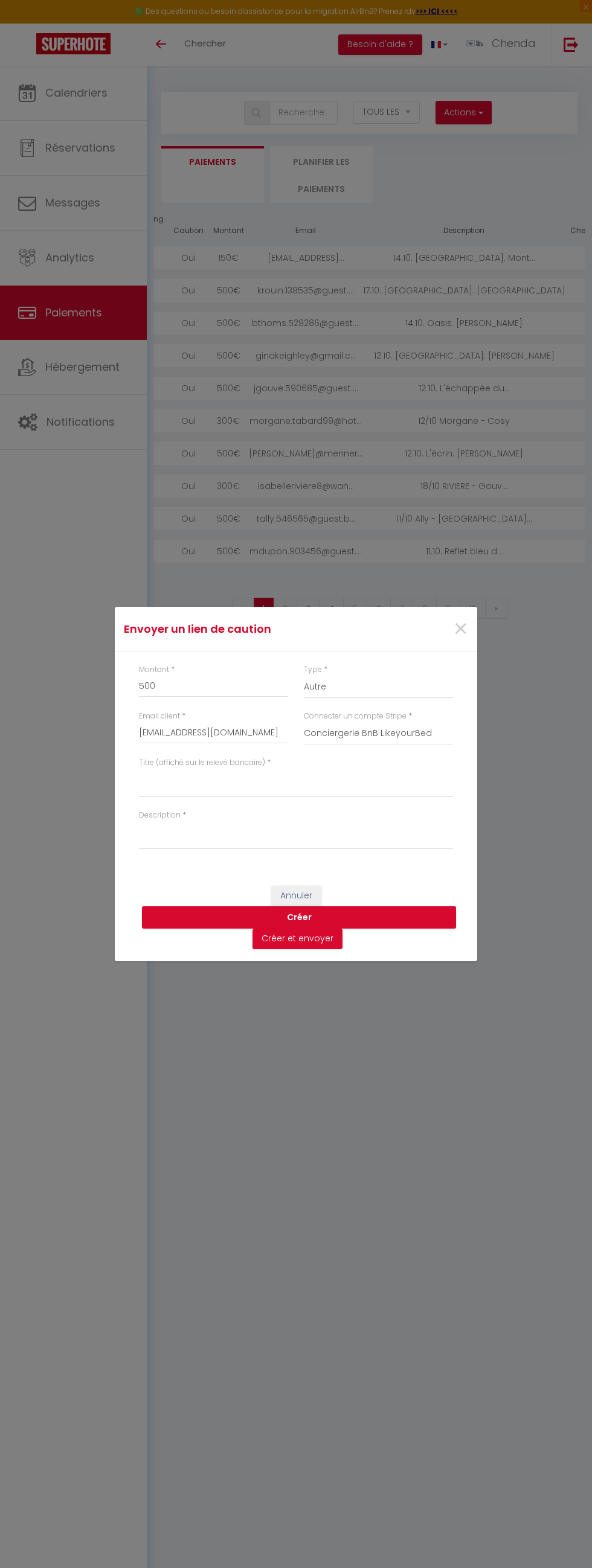
click at [208, 772] on div "Envoyer un lien de caution × Montant * 500 Type * Nuits Frais de ménage Taxe de…" at bounding box center [296, 784] width 362 height 1568
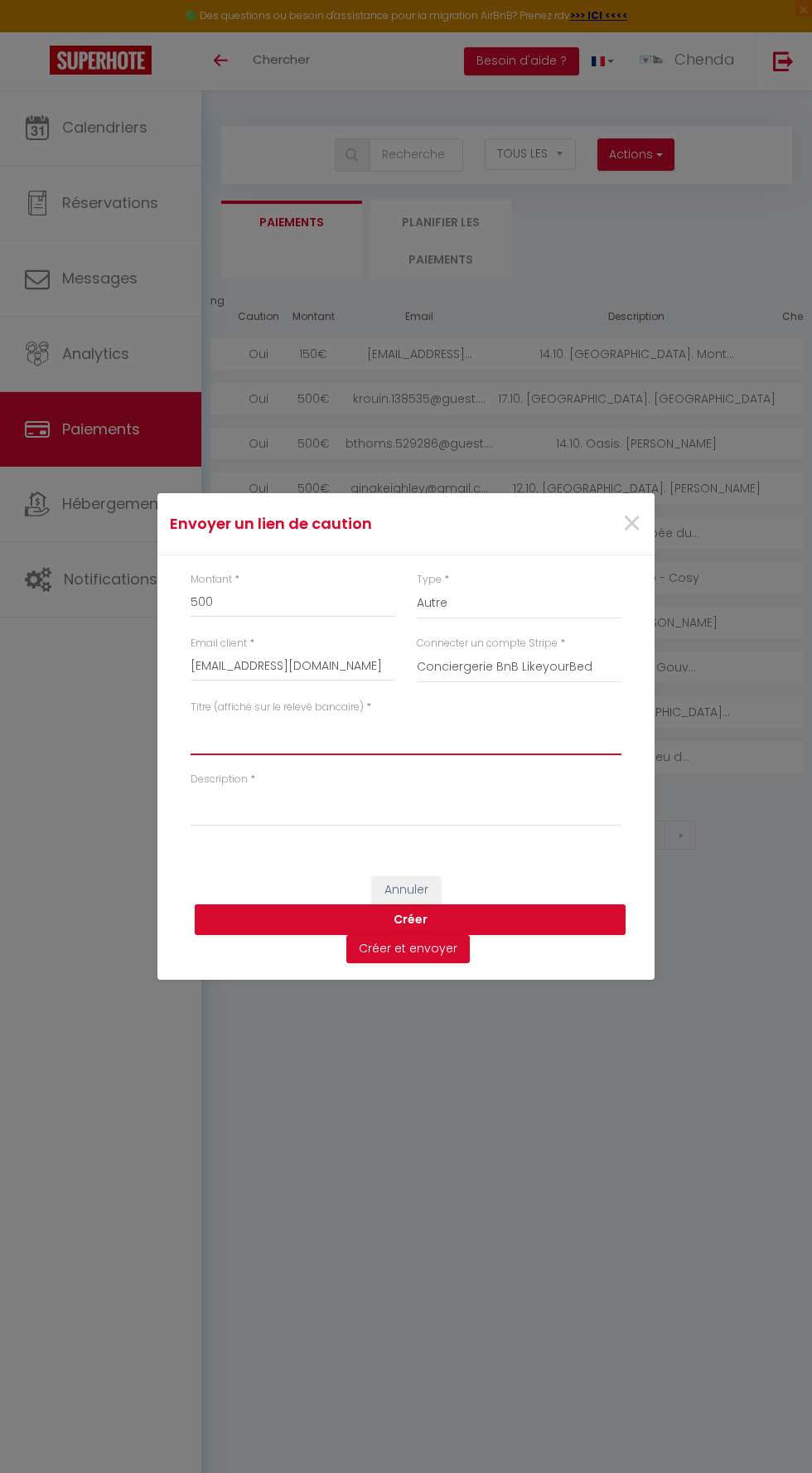
click at [341, 724] on textarea "Titre (affiché sur le relevé bancaire)" at bounding box center [406, 735] width 431 height 39
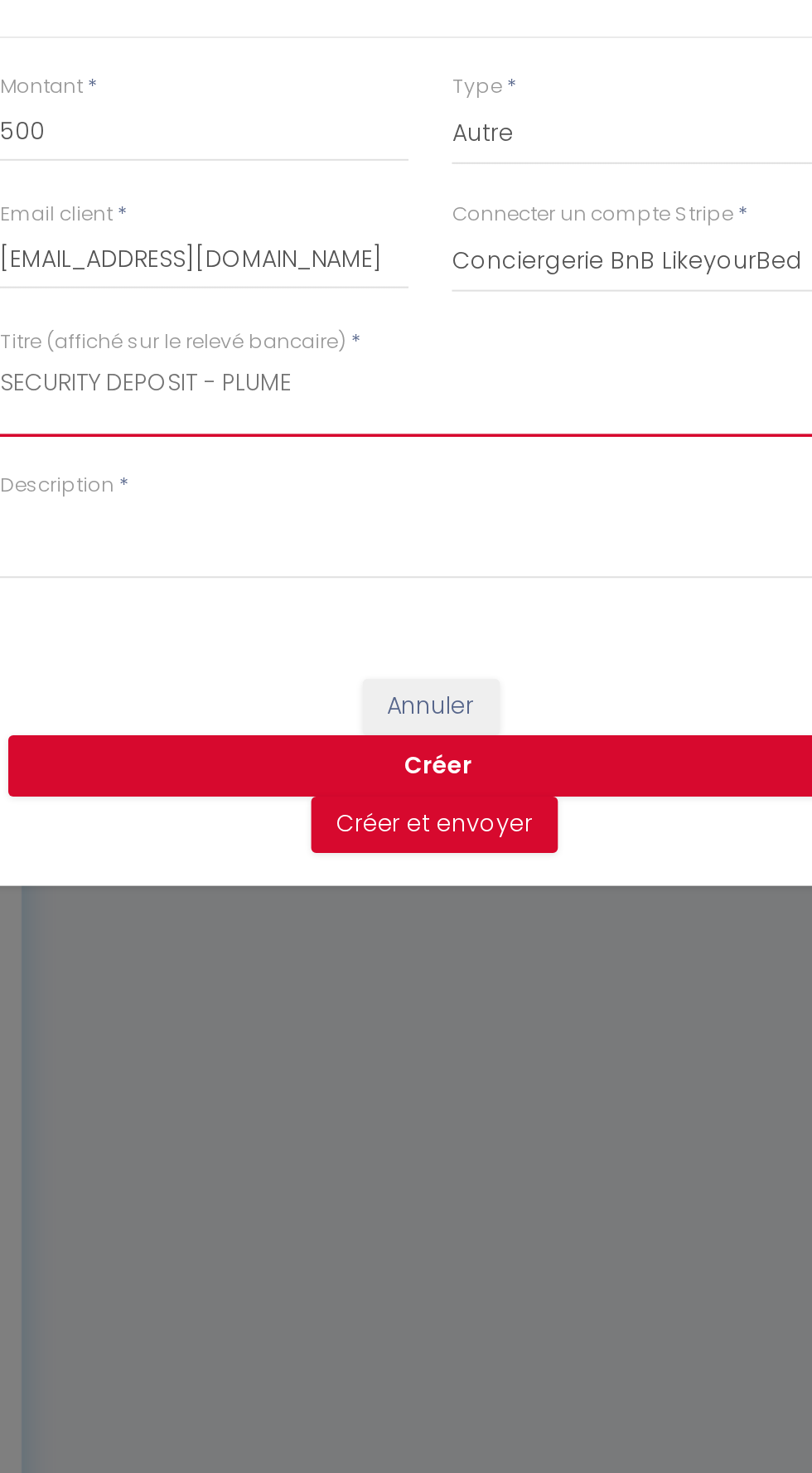
type textarea "SECURITY DEPOSIT - PLUME"
click at [394, 803] on div "Envoyer un lien de caution × Montant * 500 Type * Nuits Frais de ménage Taxe de…" at bounding box center [406, 736] width 497 height 1473
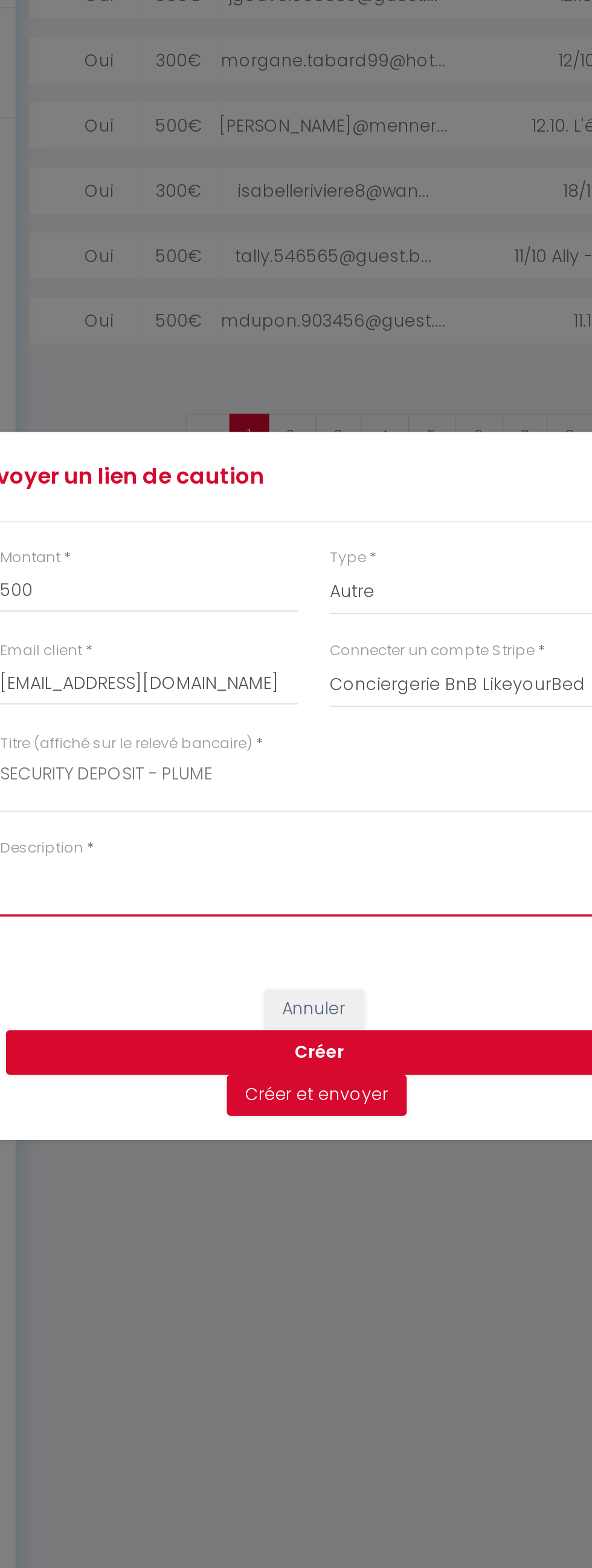
click at [287, 821] on textarea "Description" at bounding box center [296, 835] width 314 height 29
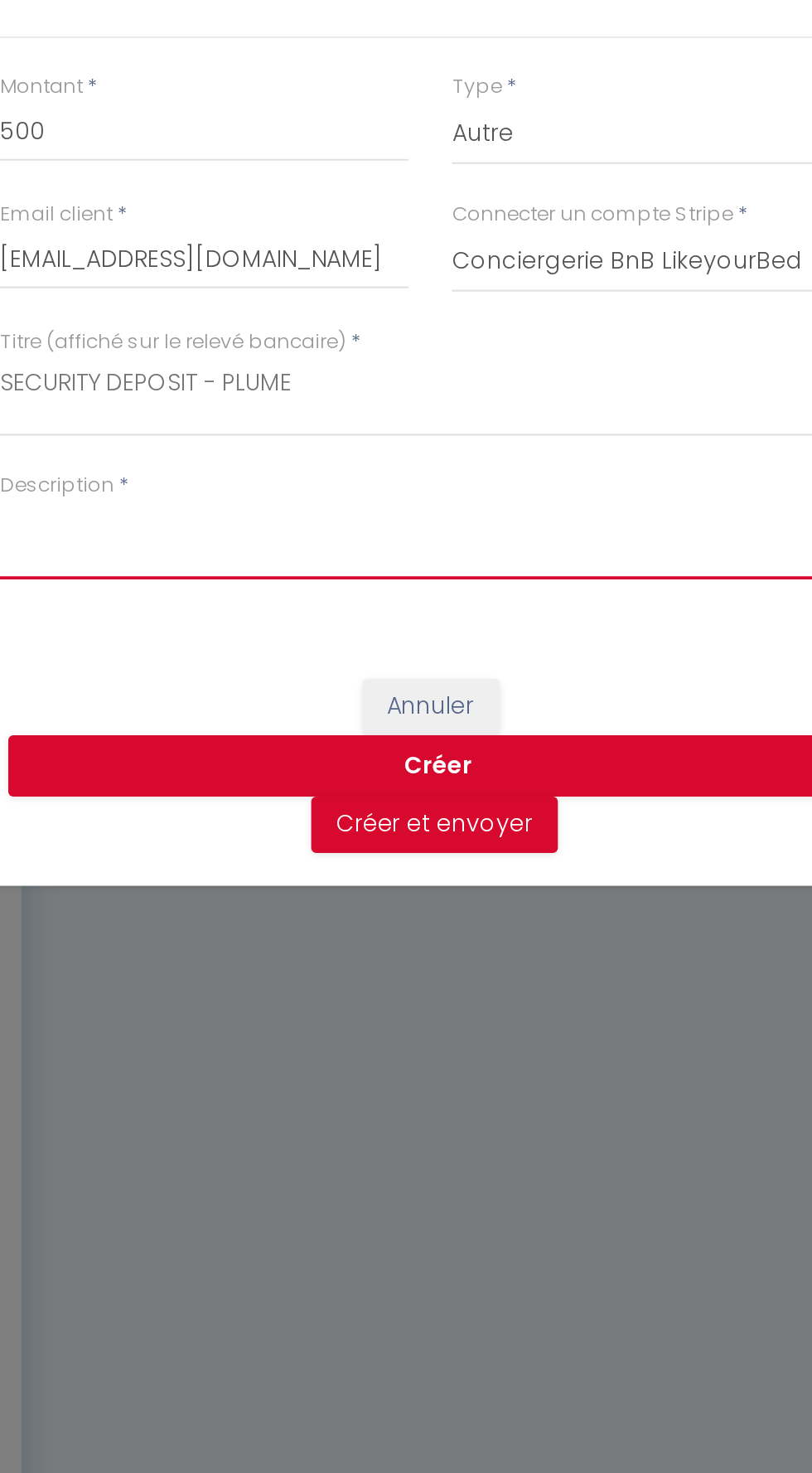
click at [386, 803] on textarea "Description" at bounding box center [406, 806] width 431 height 39
click at [381, 803] on div "Envoyer un lien de caution × Montant * 500 Type * Nuits Frais de ménage Taxe de…" at bounding box center [406, 736] width 497 height 1473
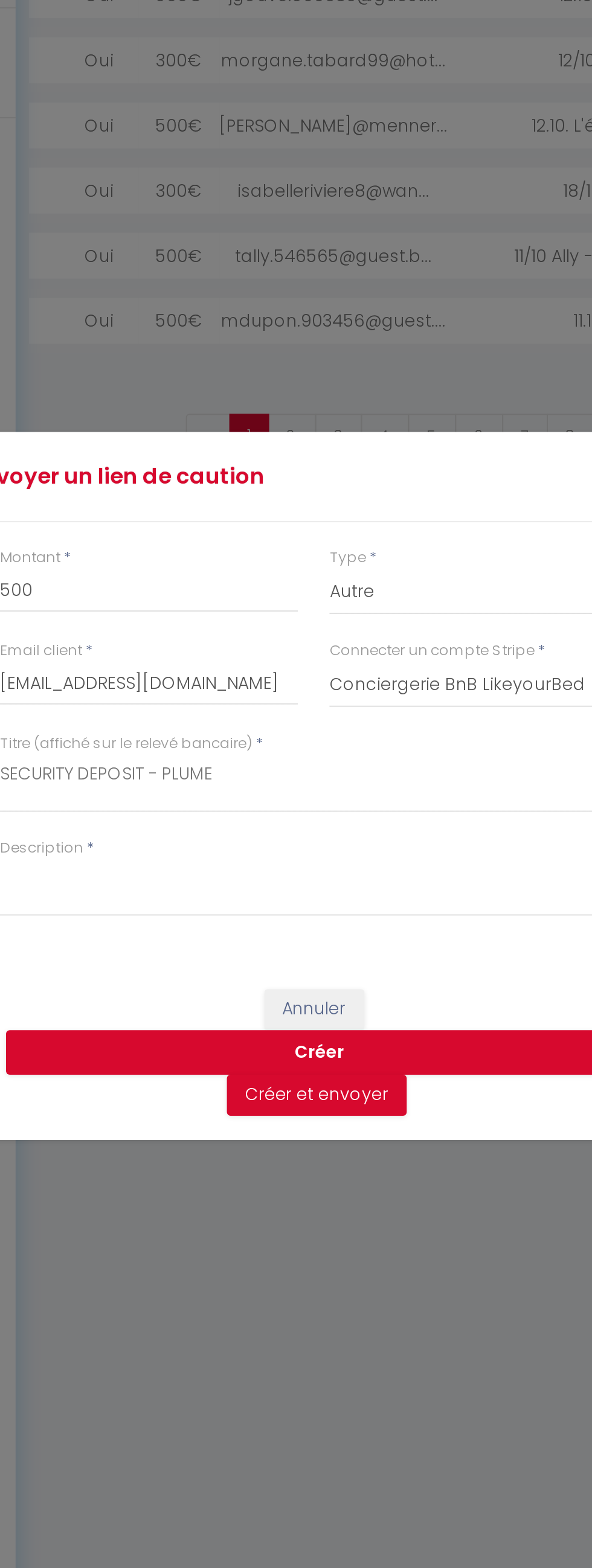
click at [252, 831] on div "Envoyer un lien de caution × Montant * 500 Type * Nuits Frais de ménage Taxe de…" at bounding box center [296, 784] width 362 height 1568
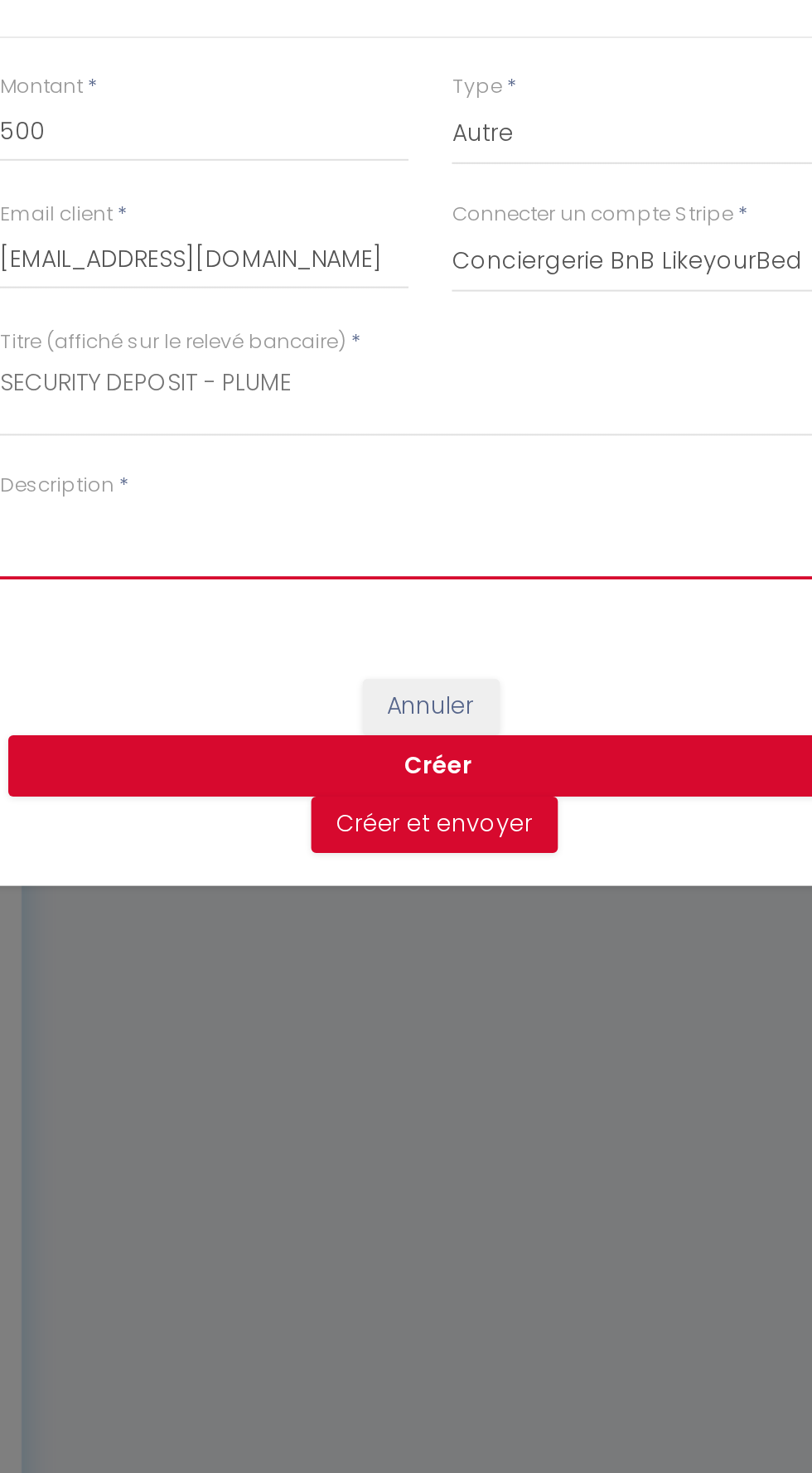
click at [369, 804] on textarea "Description" at bounding box center [406, 806] width 431 height 39
type textarea "14.10. [GEOGRAPHIC_DATA]. [PERSON_NAME]"
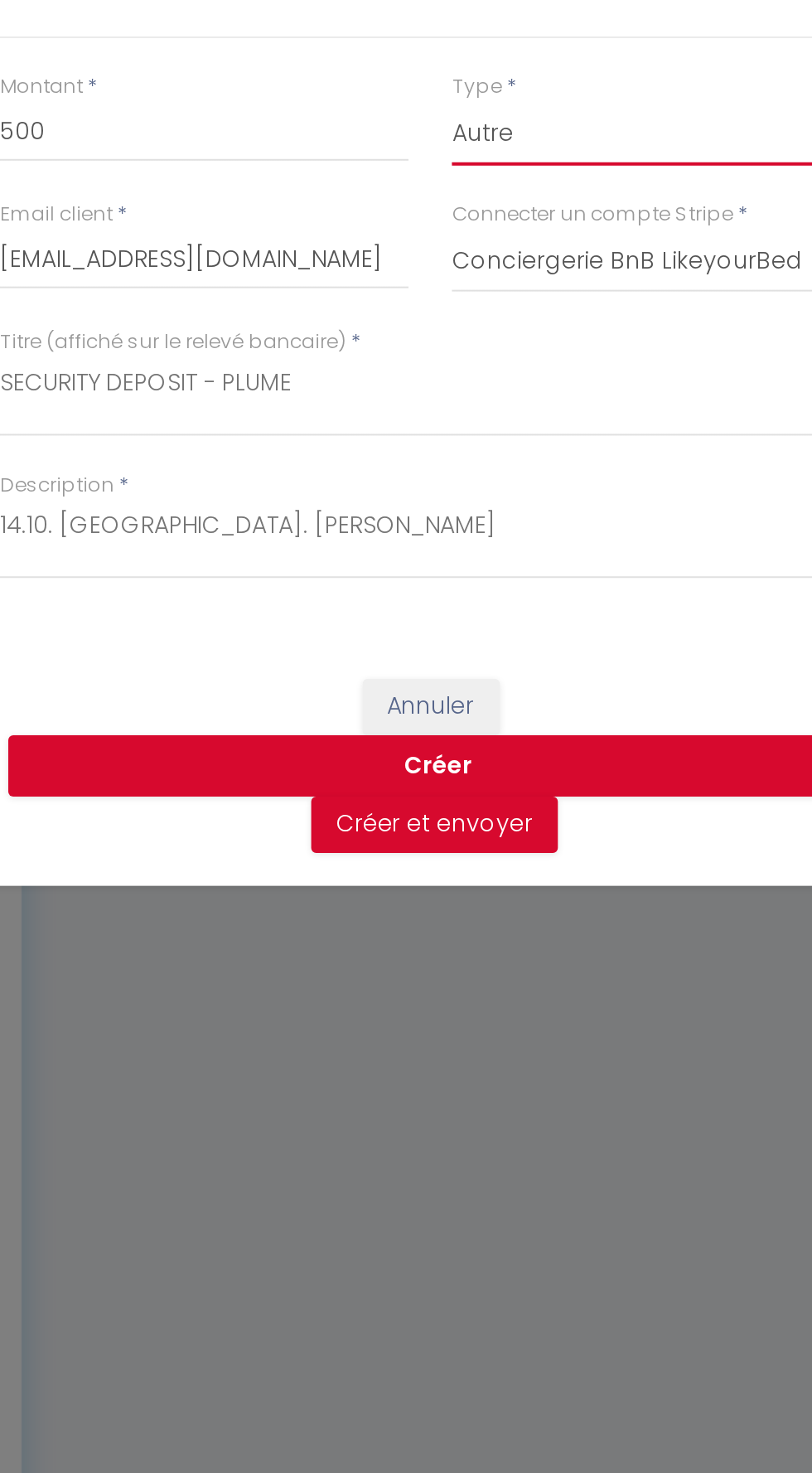
click at [430, 619] on select "Nuits Frais de ménage Taxe de séjour [GEOGRAPHIC_DATA]" at bounding box center [519, 603] width 205 height 32
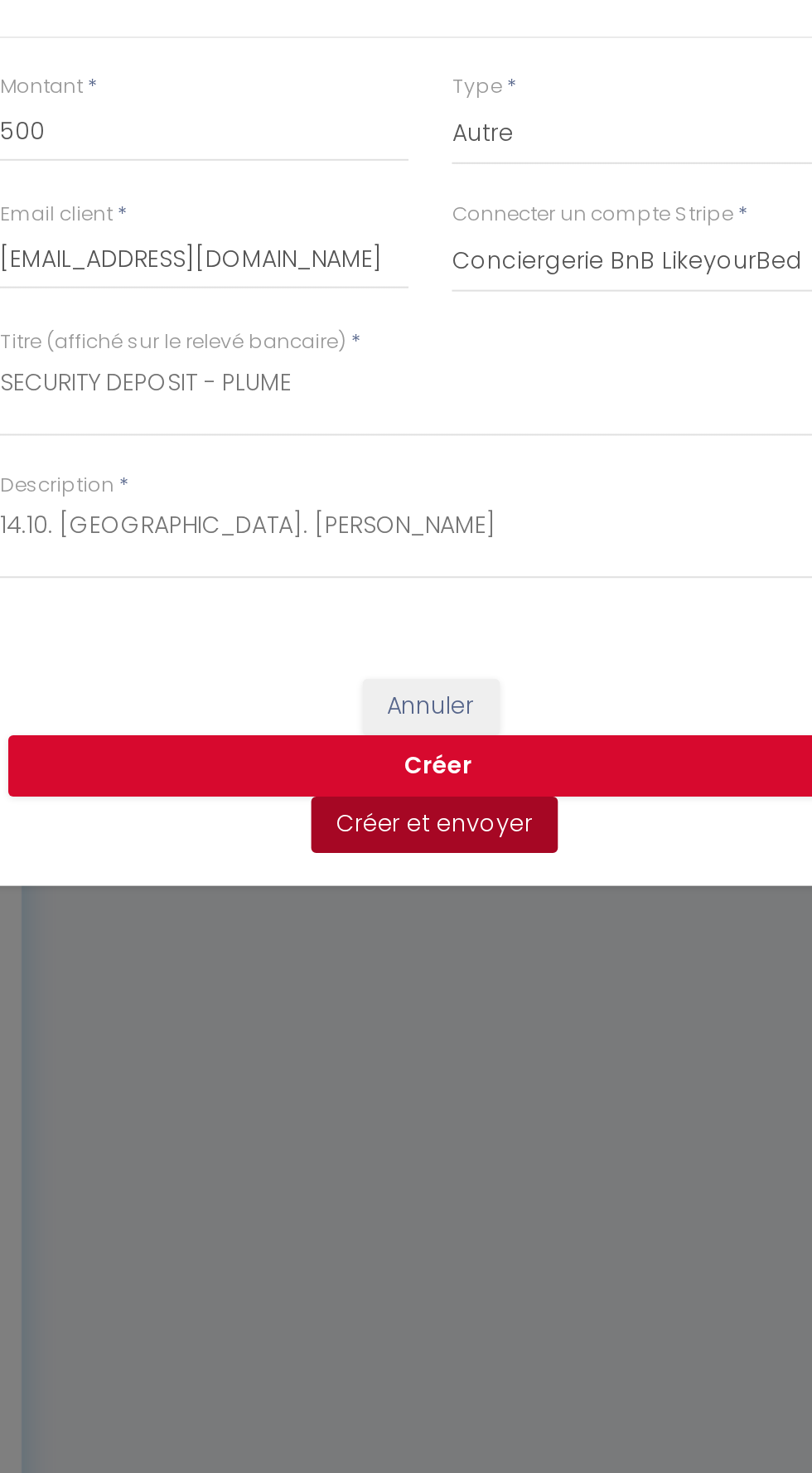
click at [426, 953] on button "Créer et envoyer" at bounding box center [407, 948] width 123 height 28
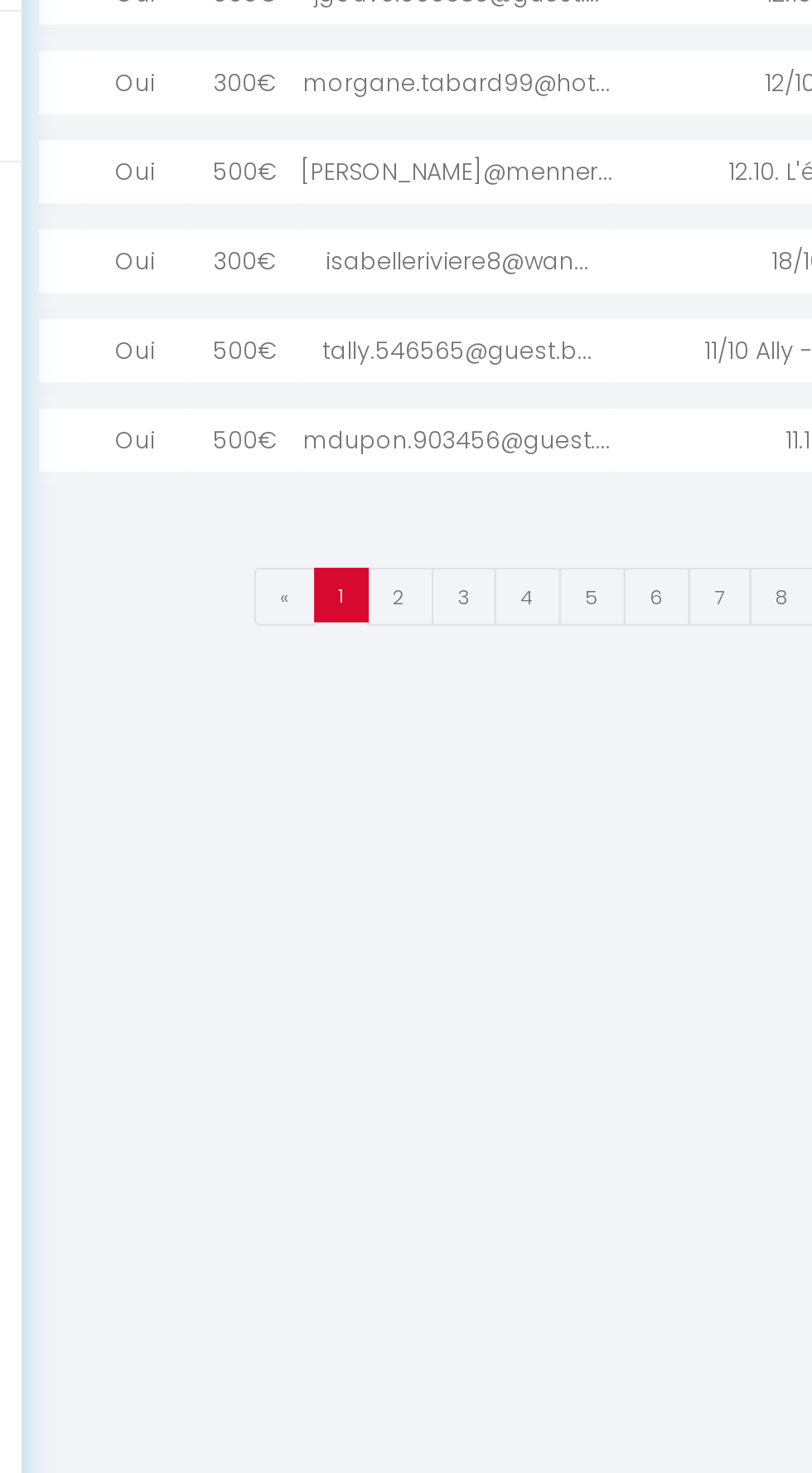
select select "0"
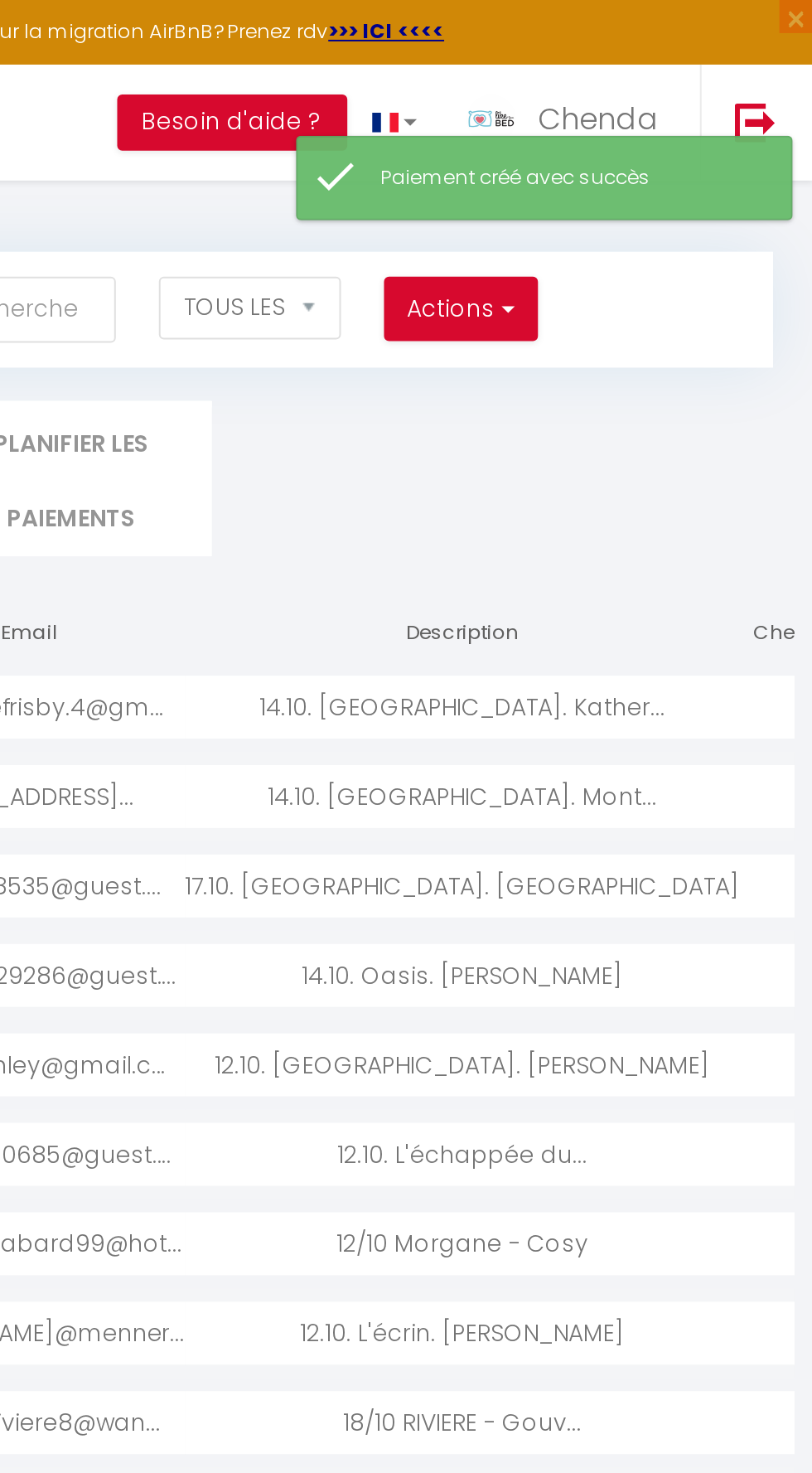
click at [775, 338] on div at bounding box center [802, 354] width 55 height 32
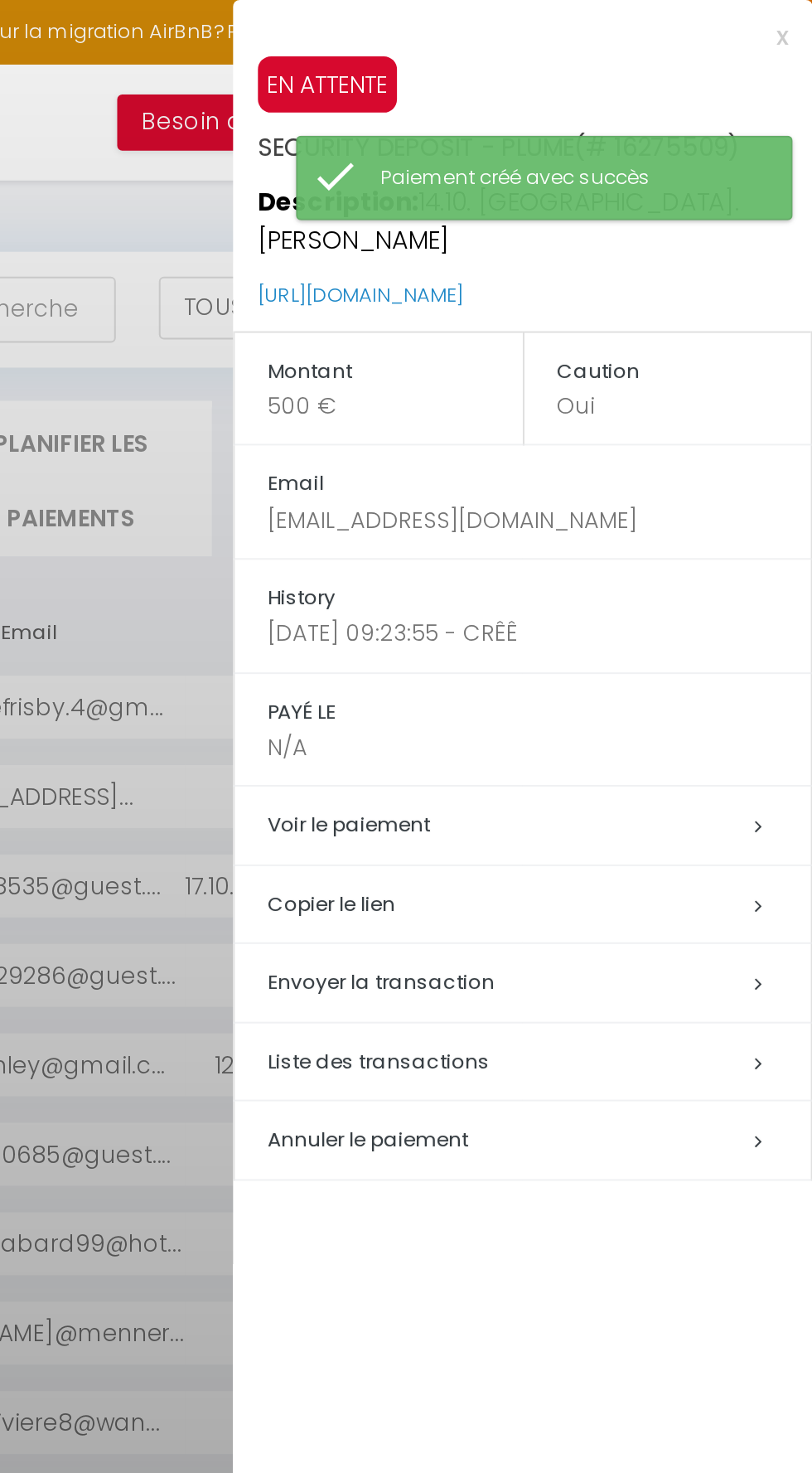
click at [590, 443] on h5 "Copier le lien" at bounding box center [675, 453] width 272 height 19
